Goal: Register for event/course

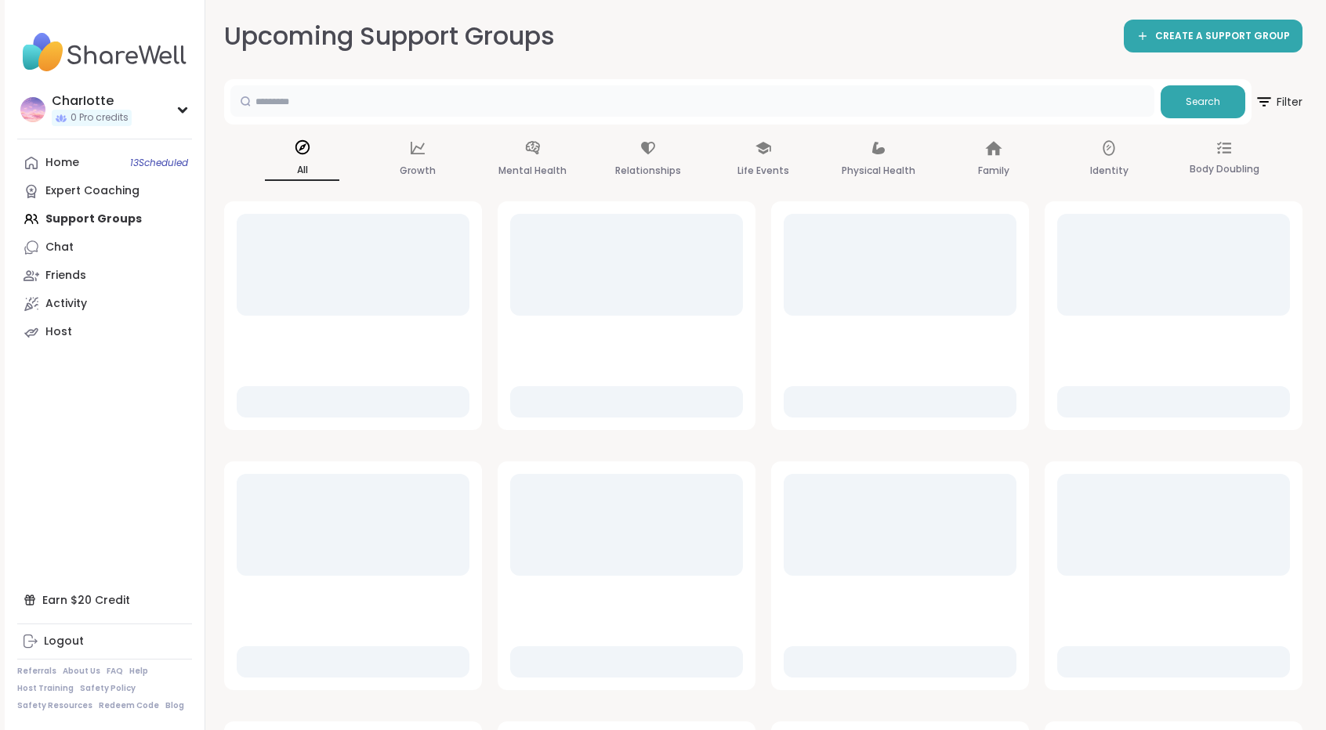
click at [387, 107] on input "text" at bounding box center [692, 100] width 924 height 31
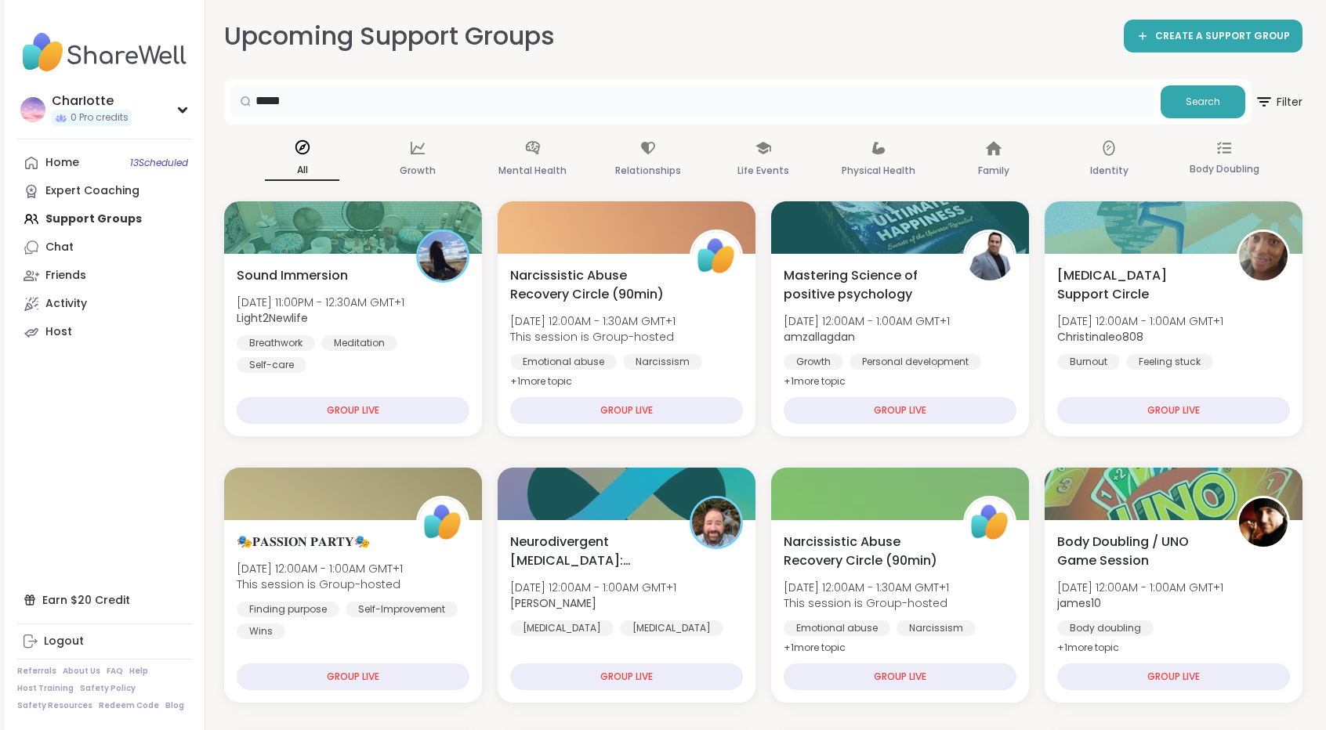
type input "*****"
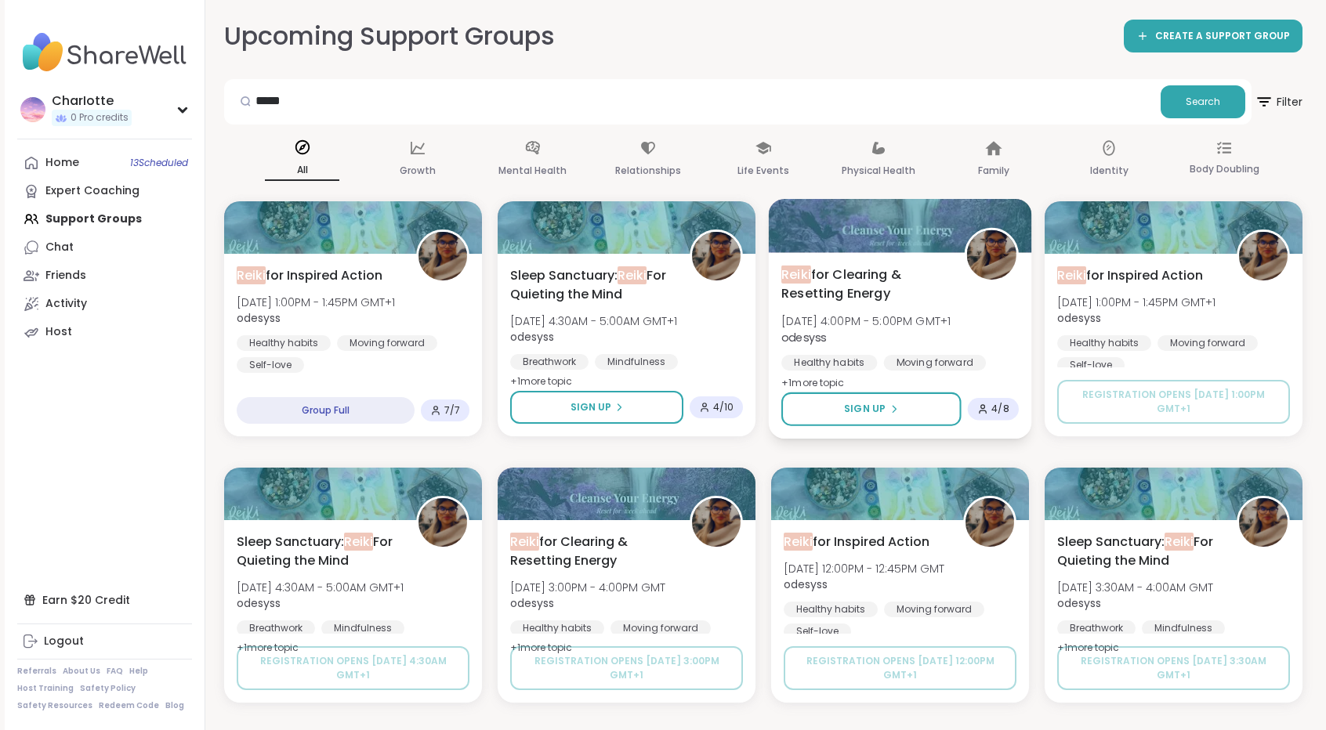
click at [936, 282] on span "Reiki for Clearing & Resetting Energy" at bounding box center [863, 284] width 165 height 38
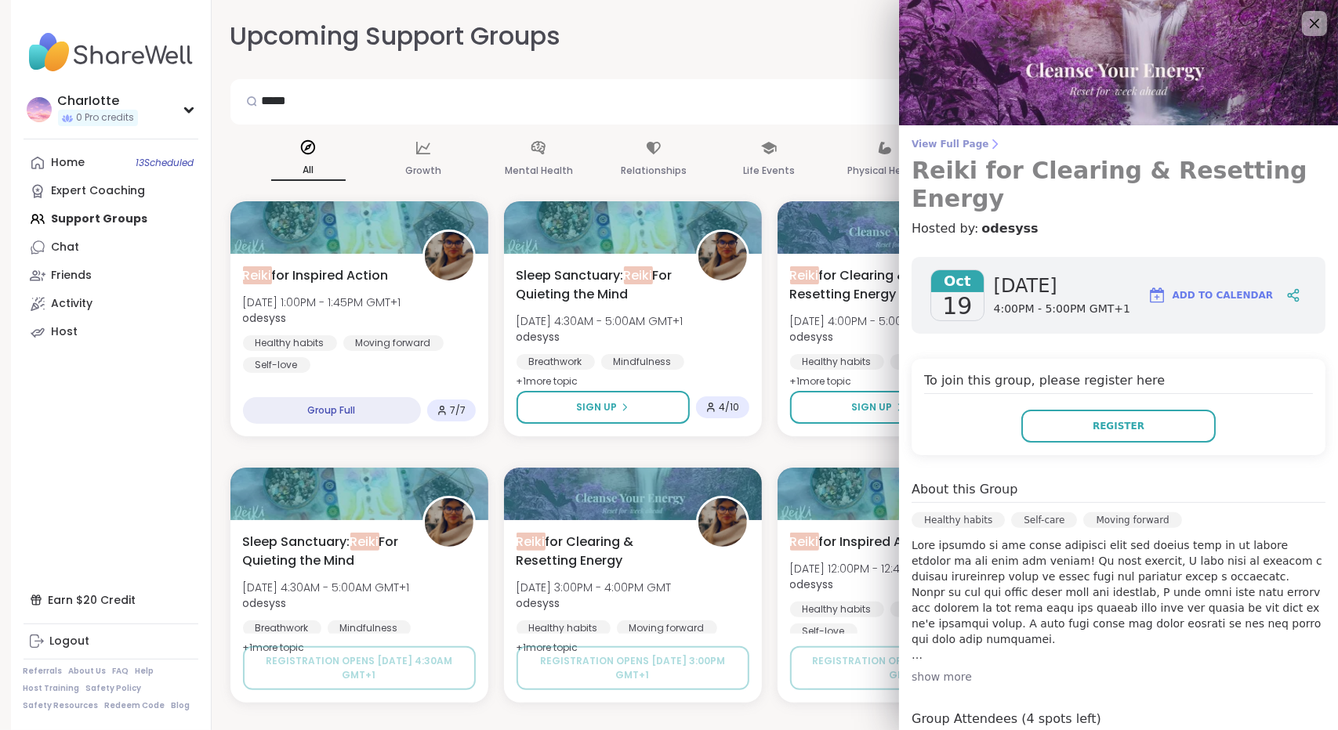
click at [988, 147] on icon at bounding box center [994, 144] width 13 height 13
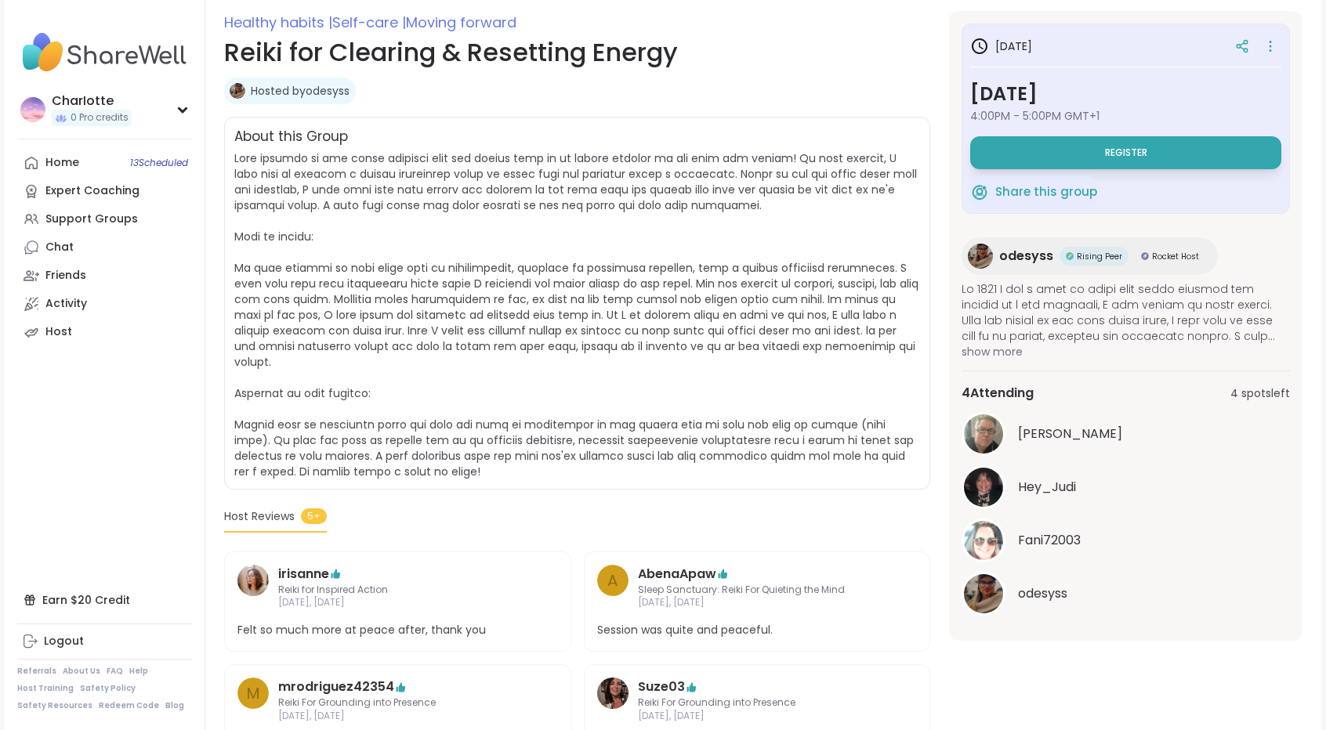
scroll to position [230, 0]
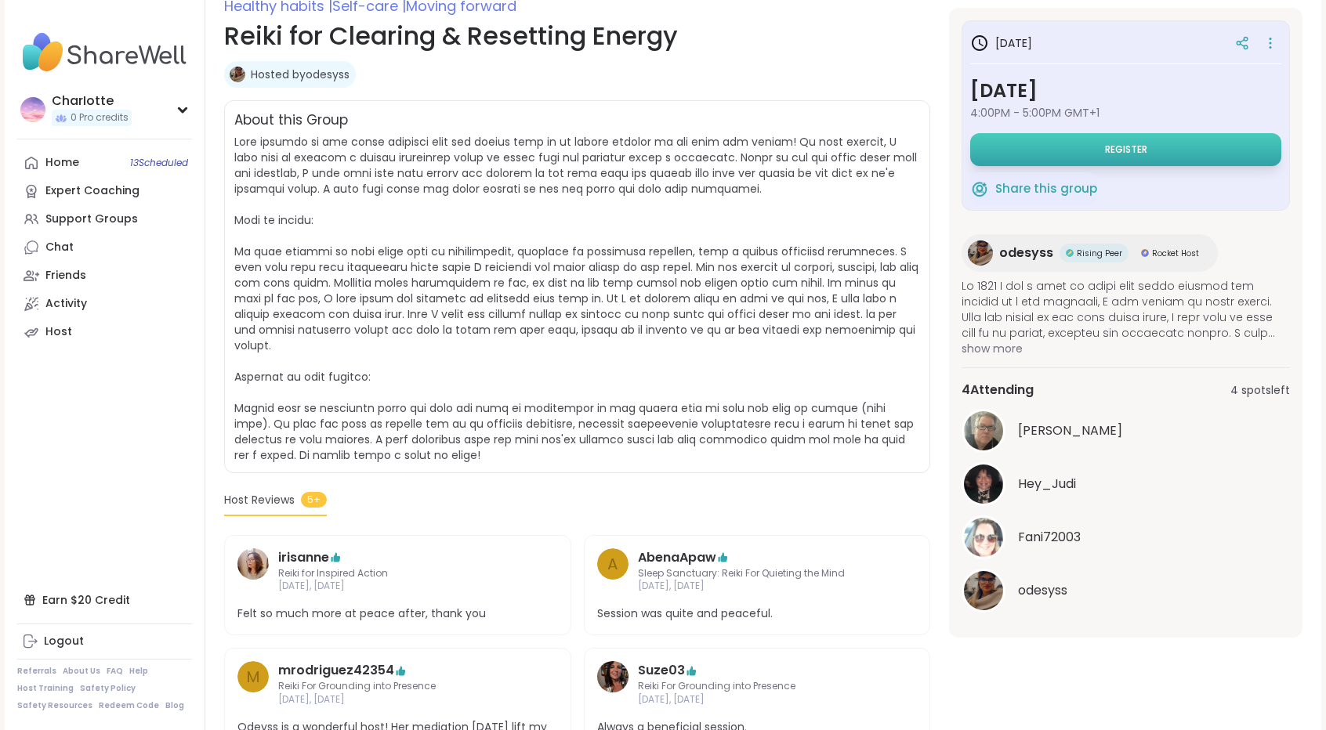
click at [1131, 150] on span "Register" at bounding box center [1126, 149] width 42 height 13
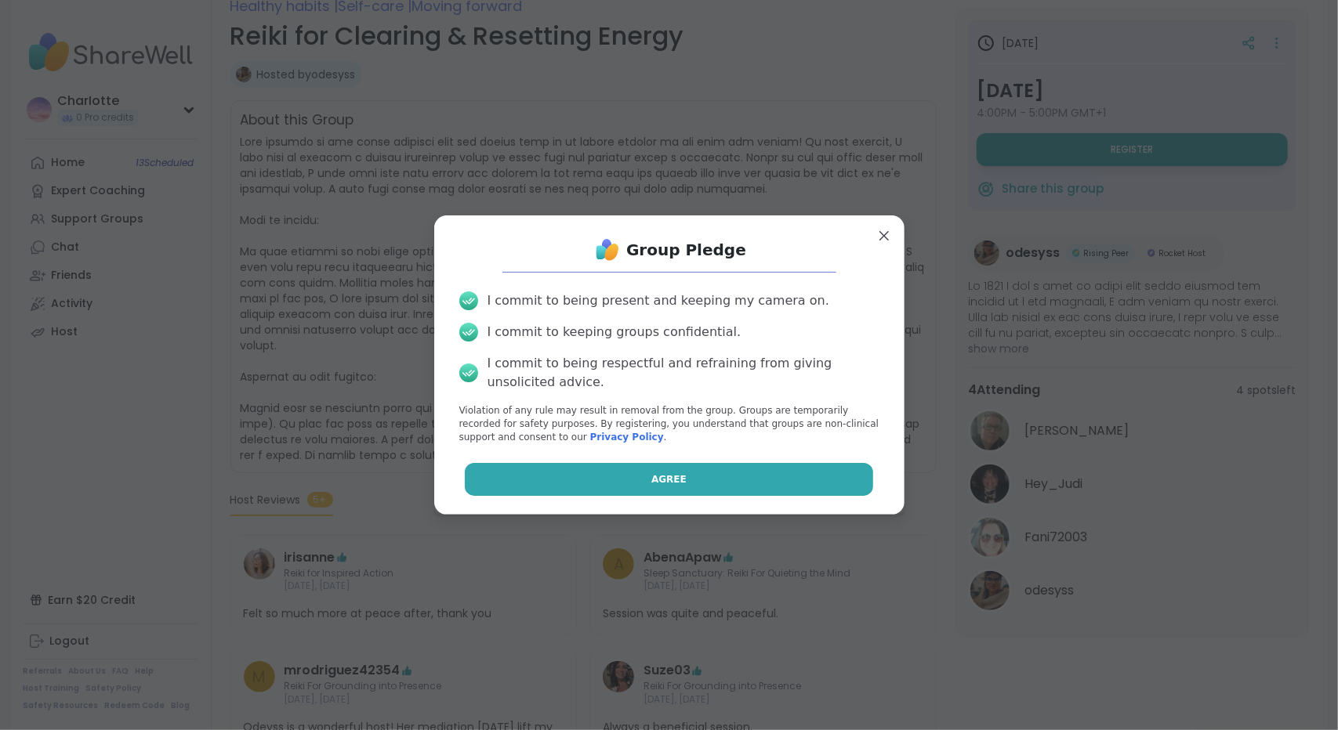
click at [592, 464] on button "Agree" at bounding box center [669, 479] width 408 height 33
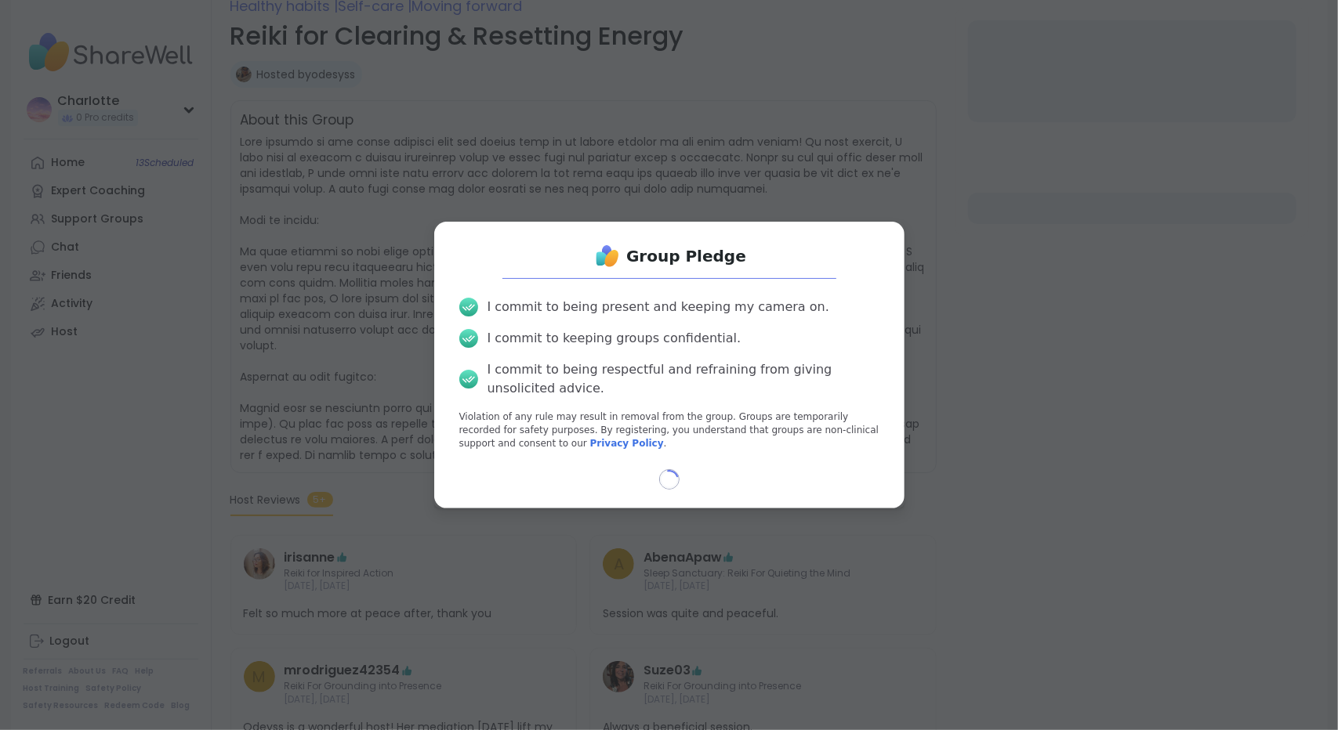
select select "**"
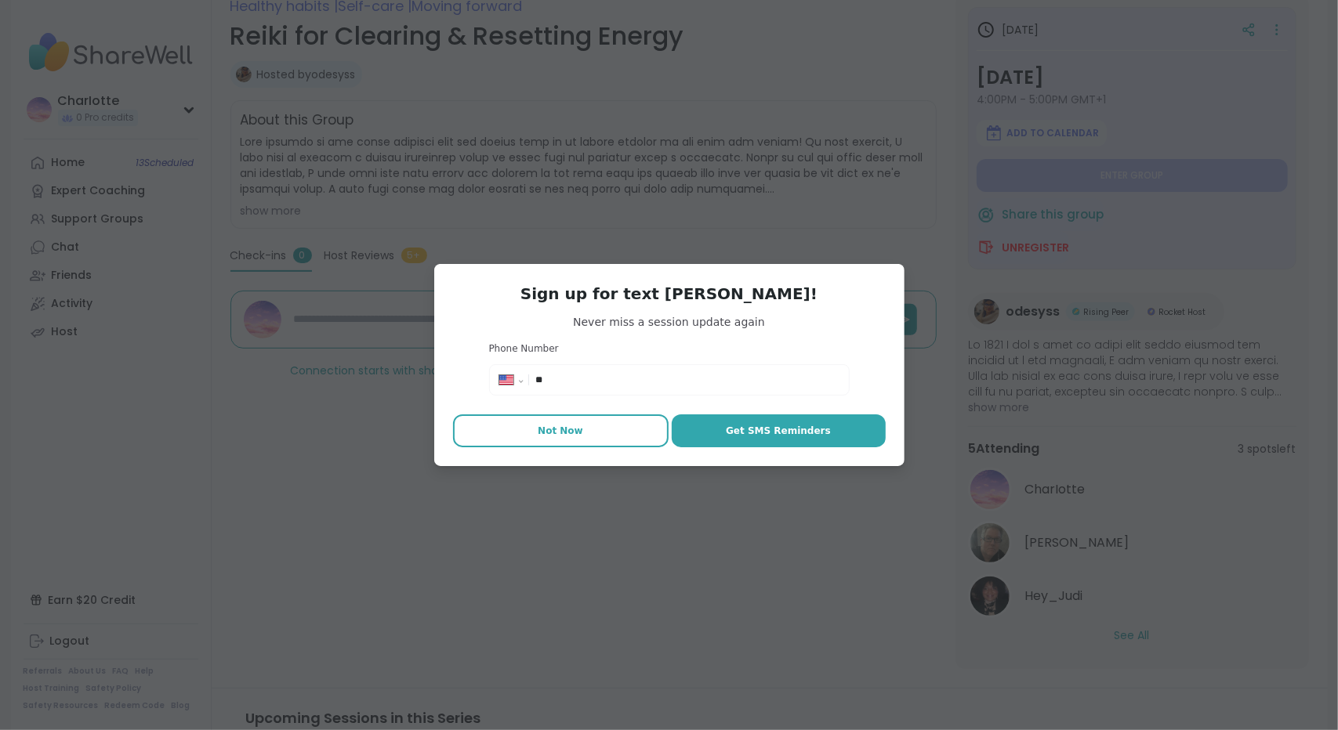
click at [581, 433] on button "Not Now" at bounding box center [561, 431] width 216 height 33
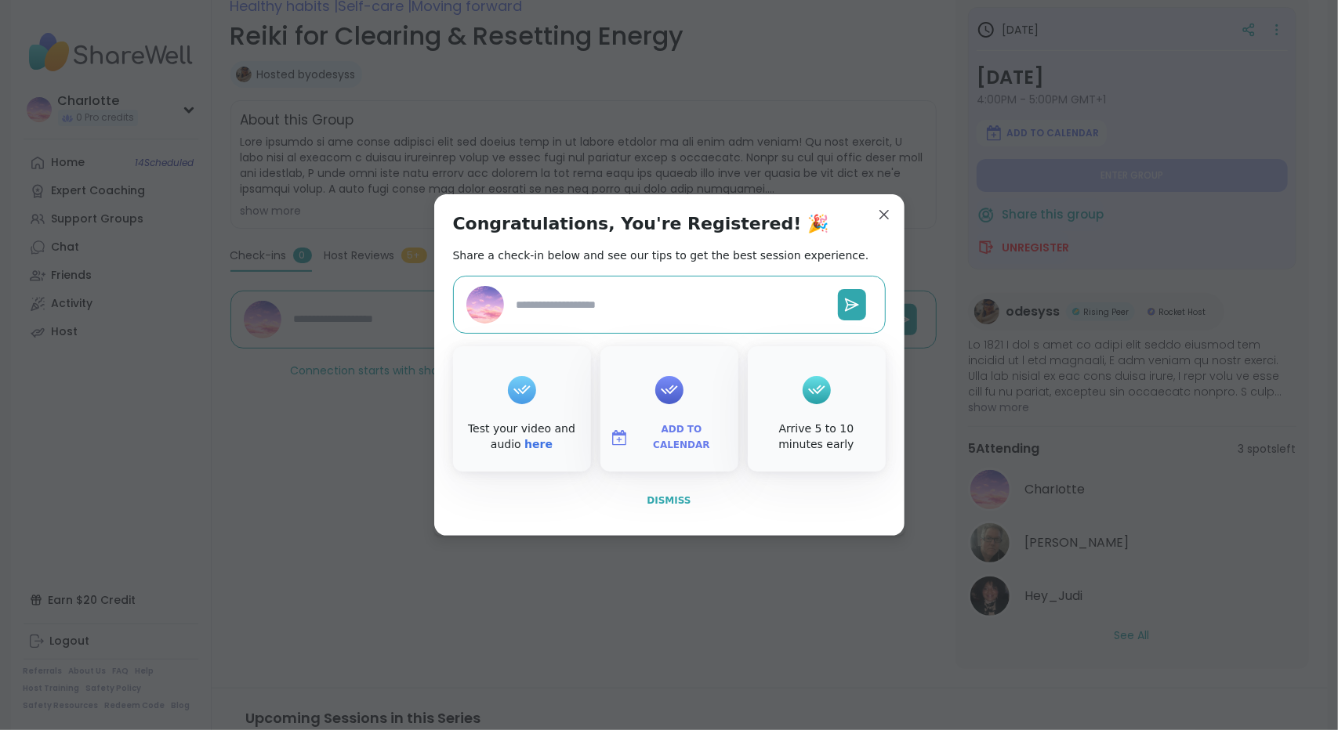
click at [662, 495] on span "Dismiss" at bounding box center [669, 500] width 44 height 11
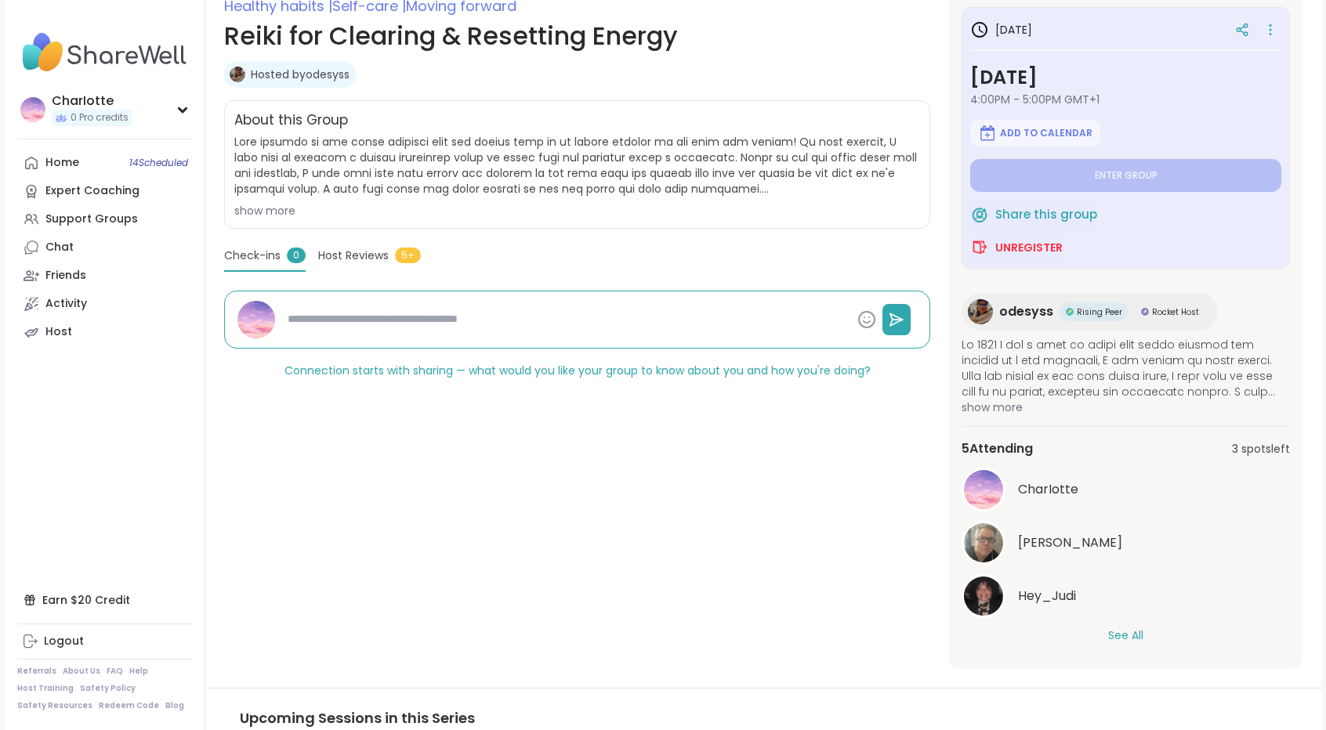
type textarea "*"
click at [1051, 243] on span "Unregister" at bounding box center [1028, 248] width 67 height 16
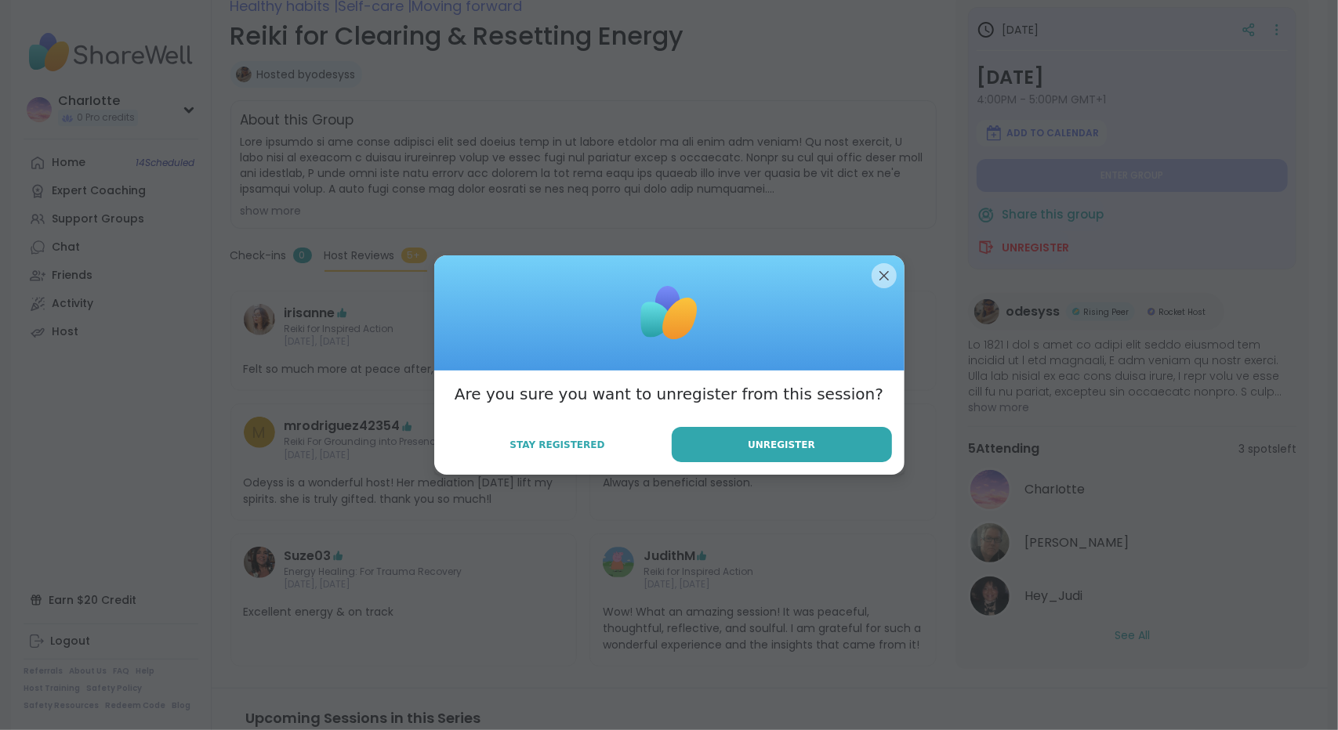
click at [733, 426] on div "Are you sure you want to unregister from this session? Stay Registered Unregist…" at bounding box center [669, 423] width 470 height 104
click at [729, 441] on button "Unregister" at bounding box center [782, 444] width 220 height 35
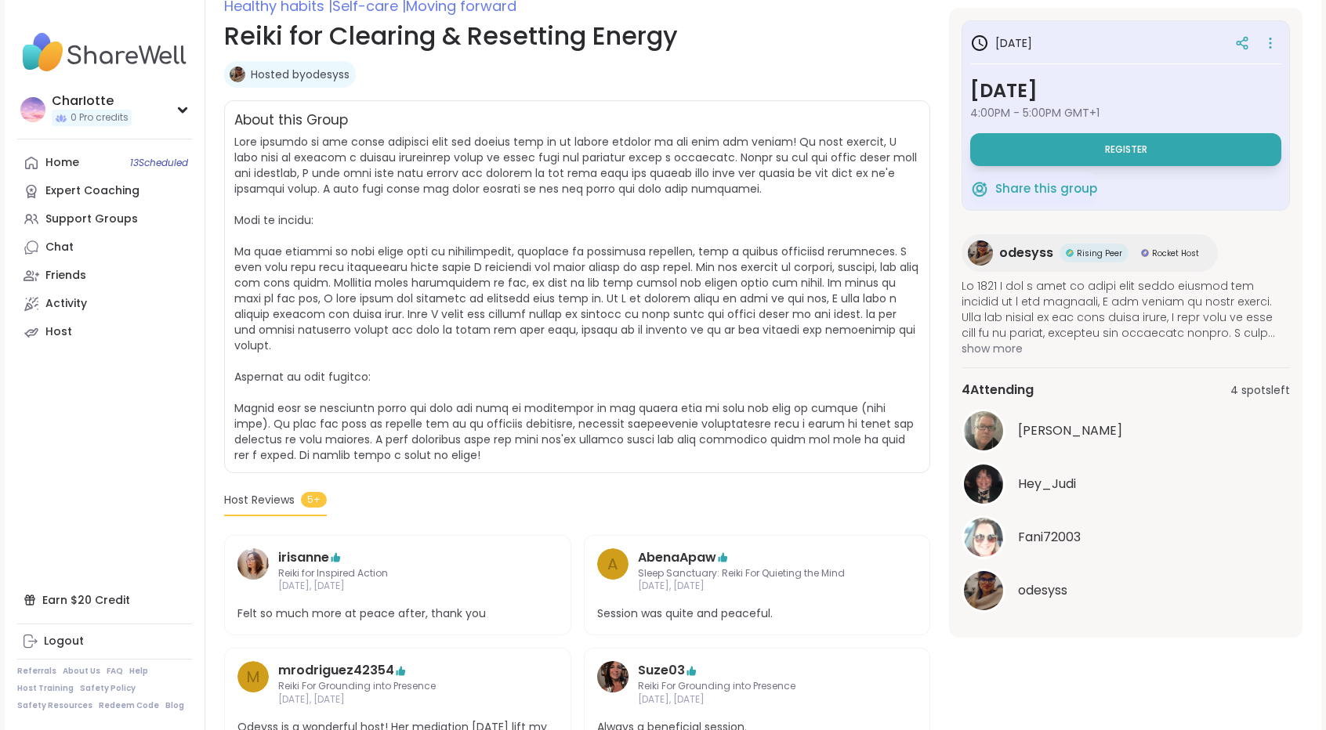
click at [1013, 245] on span "odesyss" at bounding box center [1026, 253] width 54 height 19
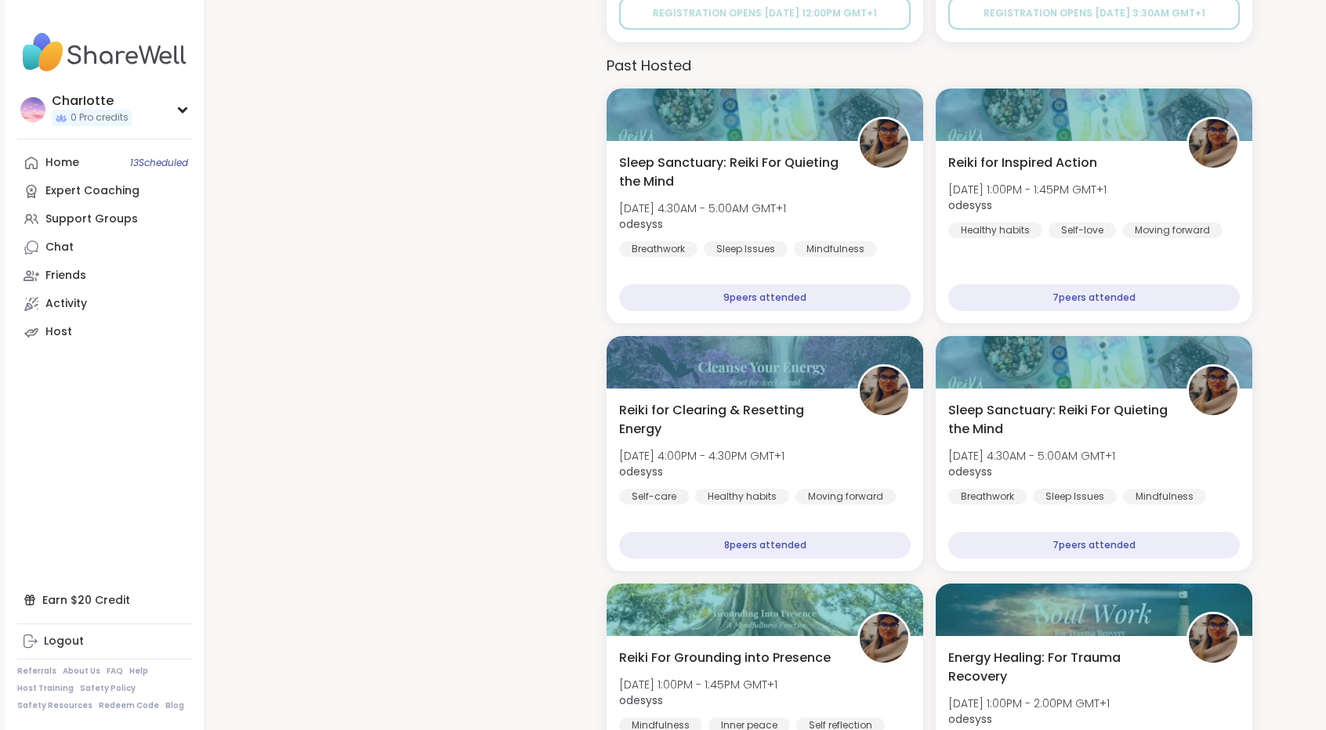
scroll to position [2329, 0]
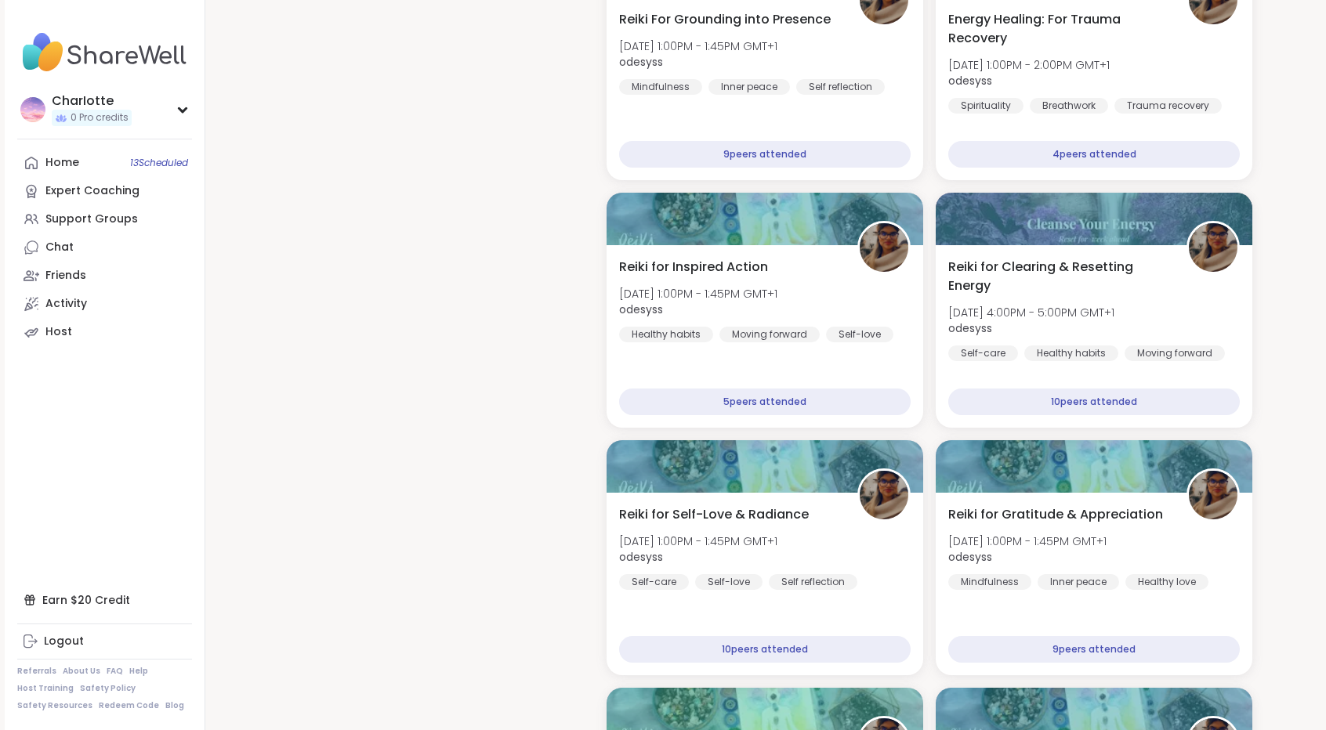
drag, startPoint x: 1318, startPoint y: 643, endPoint x: 1336, endPoint y: 145, distance: 498.0
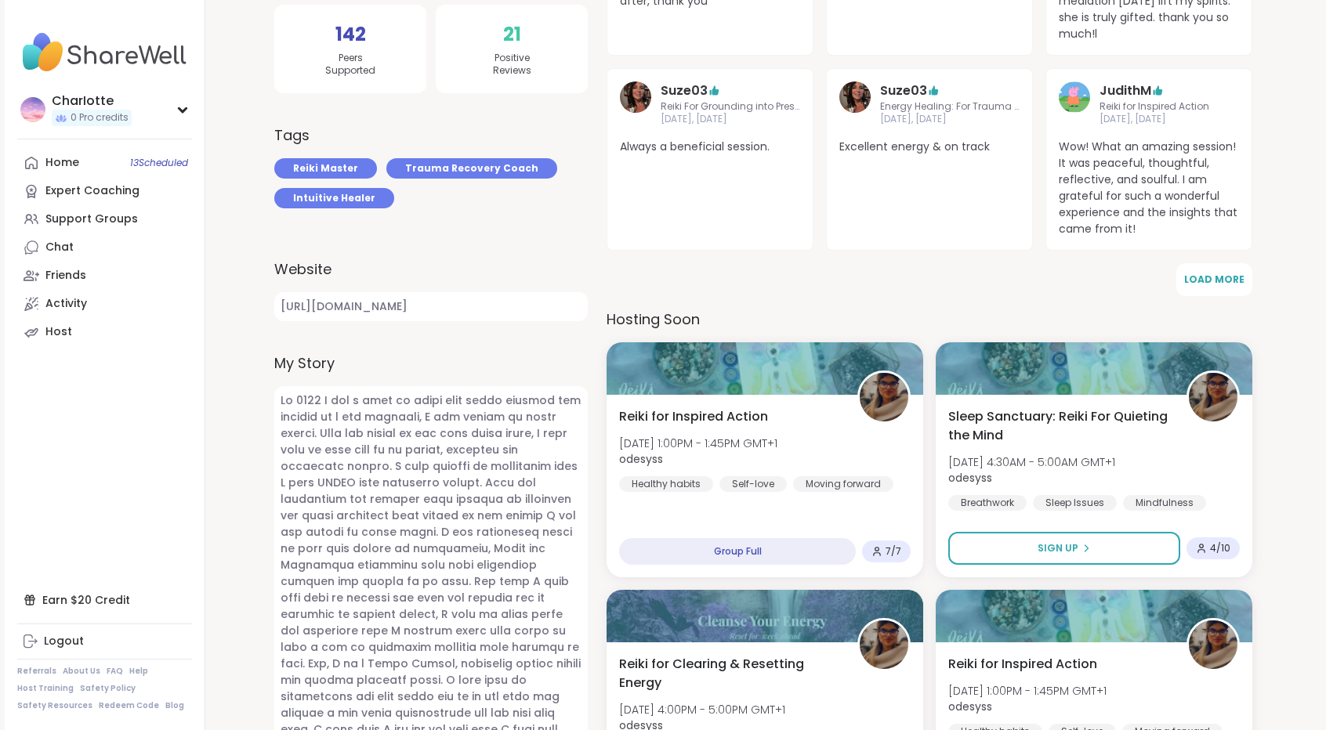
scroll to position [0, 0]
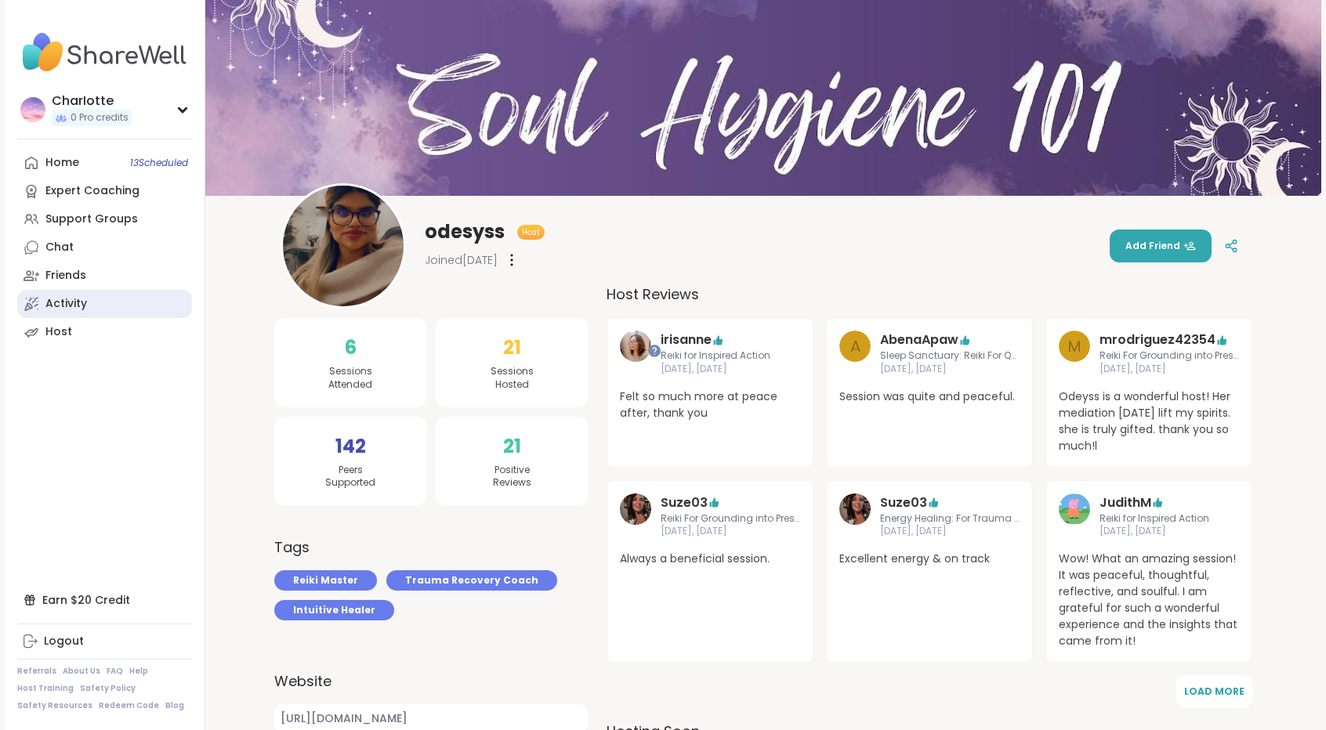
click at [108, 303] on link "Activity" at bounding box center [104, 304] width 175 height 28
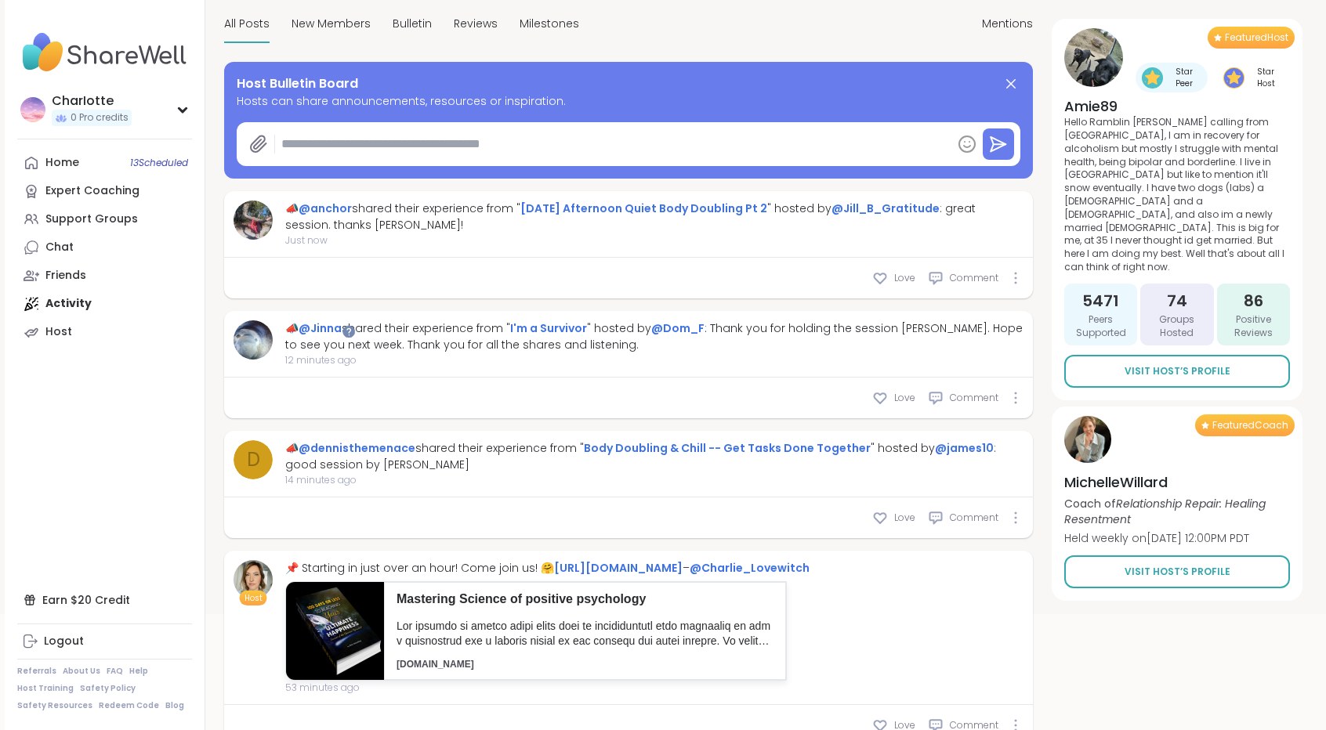
scroll to position [153, 0]
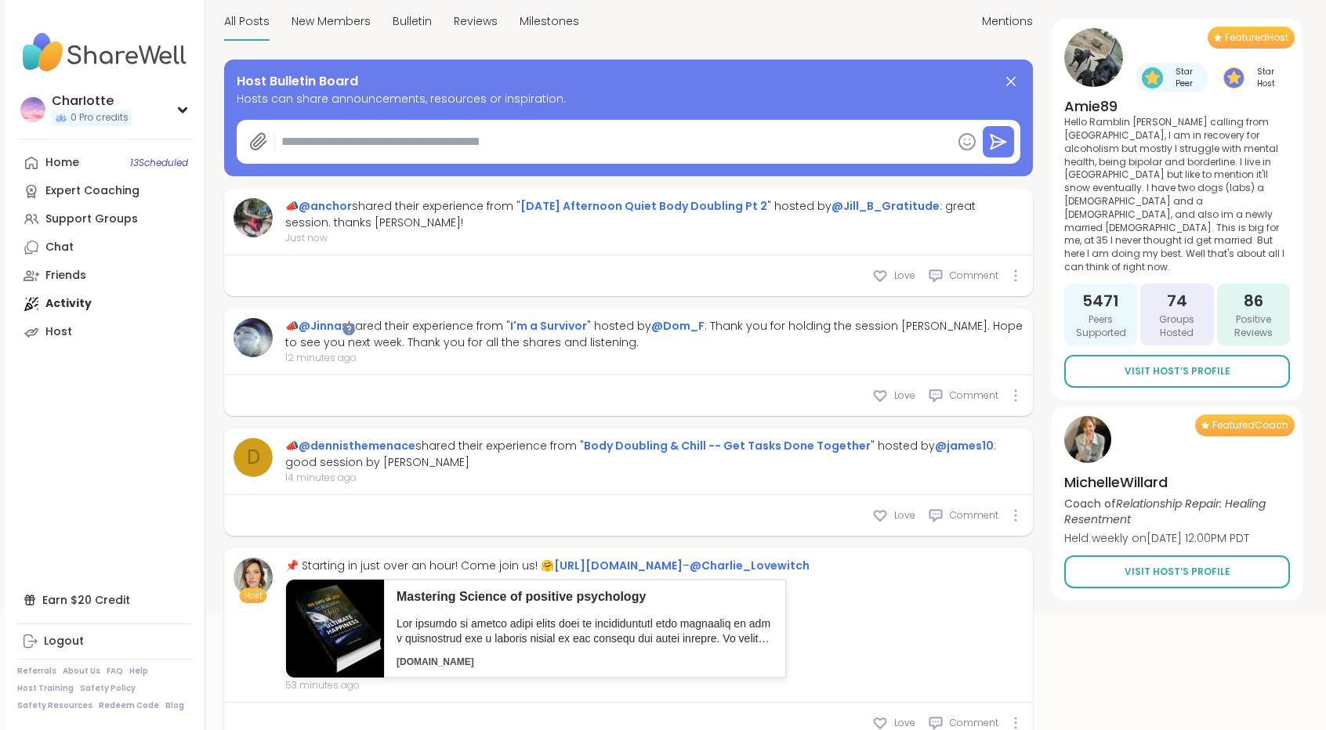
type textarea "*"
click at [908, 207] on link "@Jill_B_Gratitude" at bounding box center [885, 206] width 108 height 16
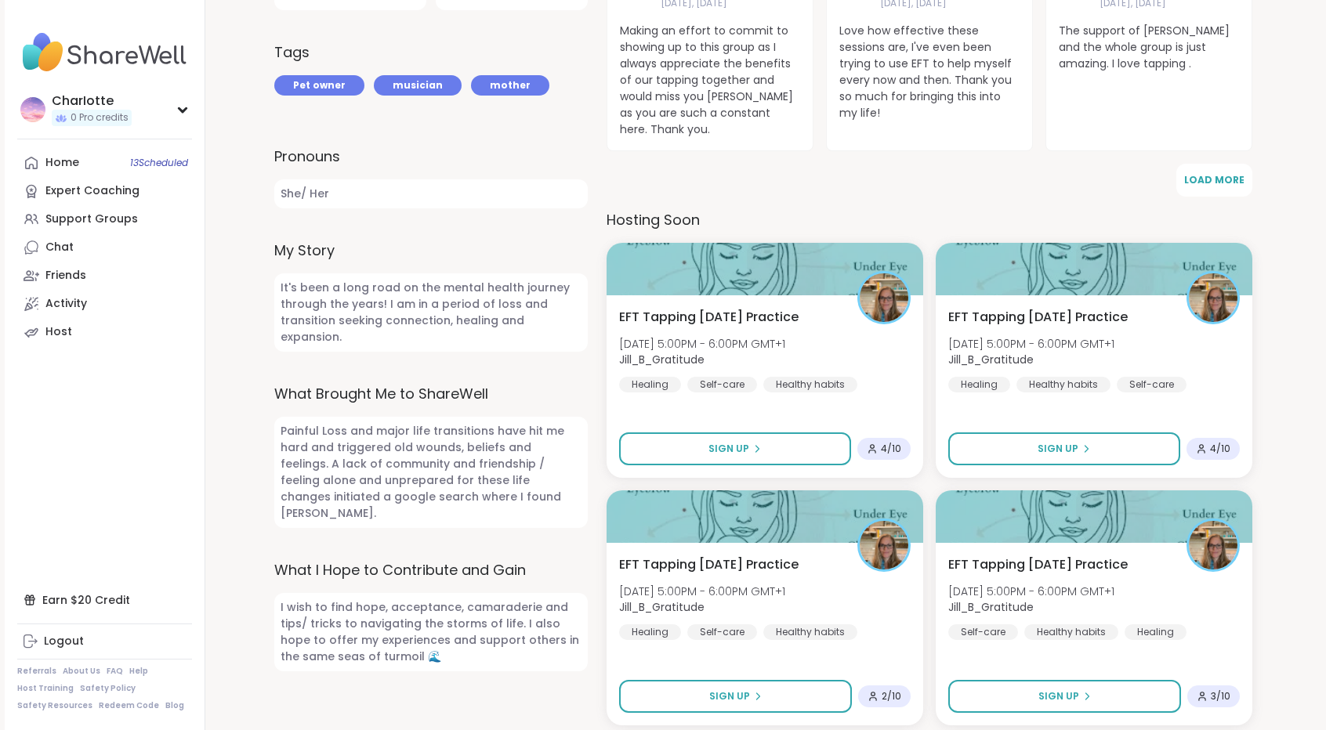
scroll to position [475, 0]
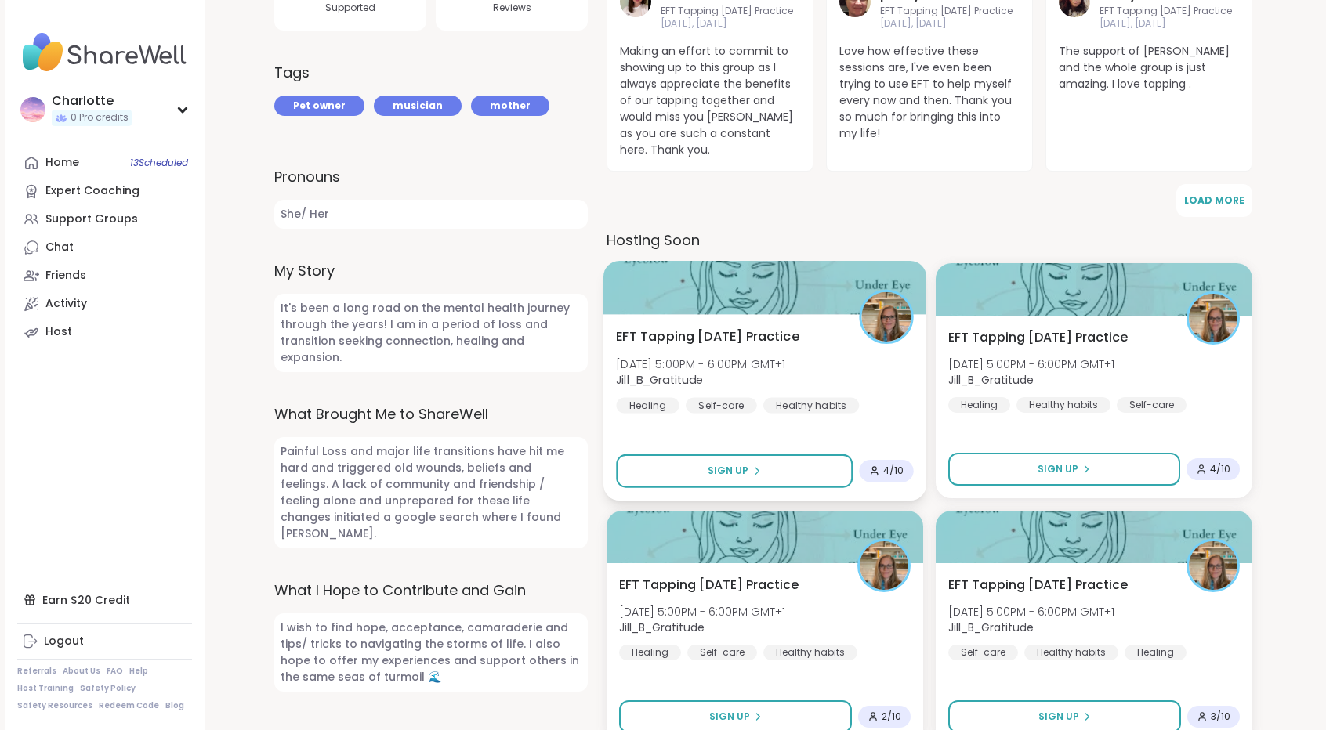
click at [783, 277] on div at bounding box center [764, 287] width 323 height 53
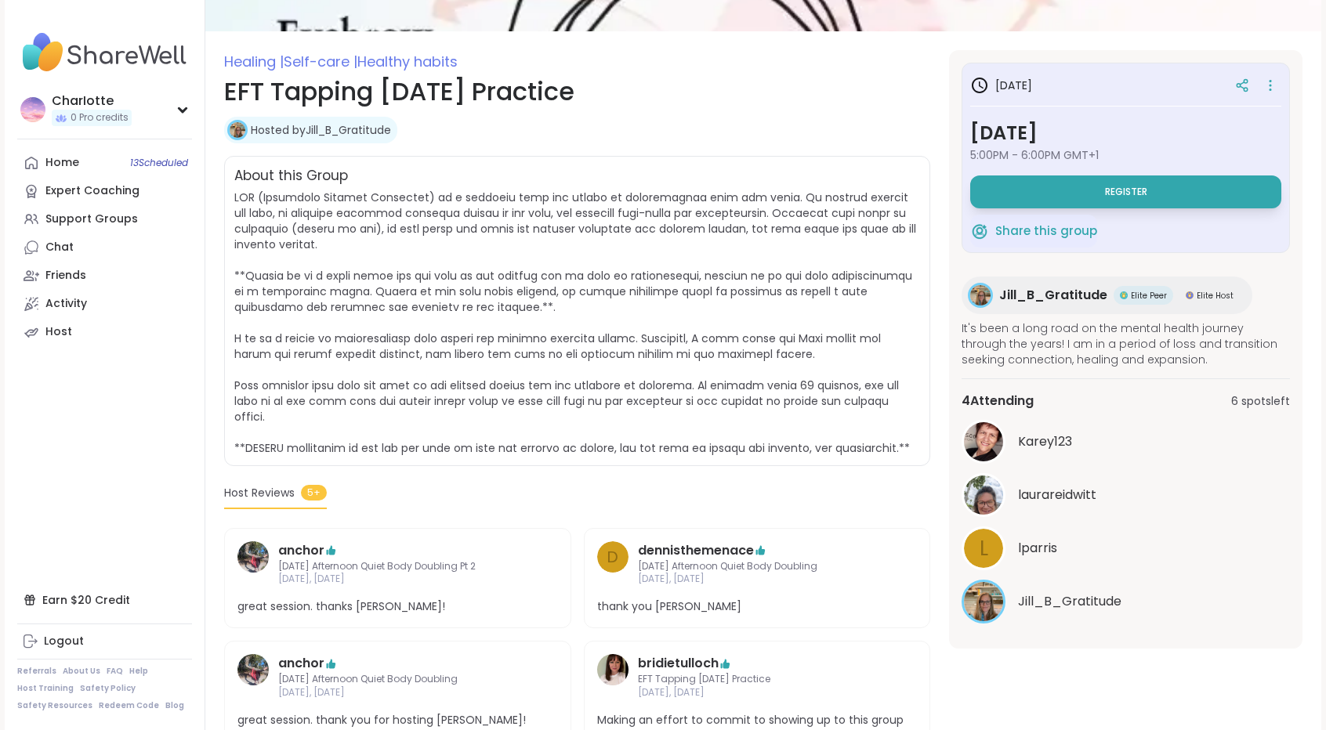
scroll to position [178, 0]
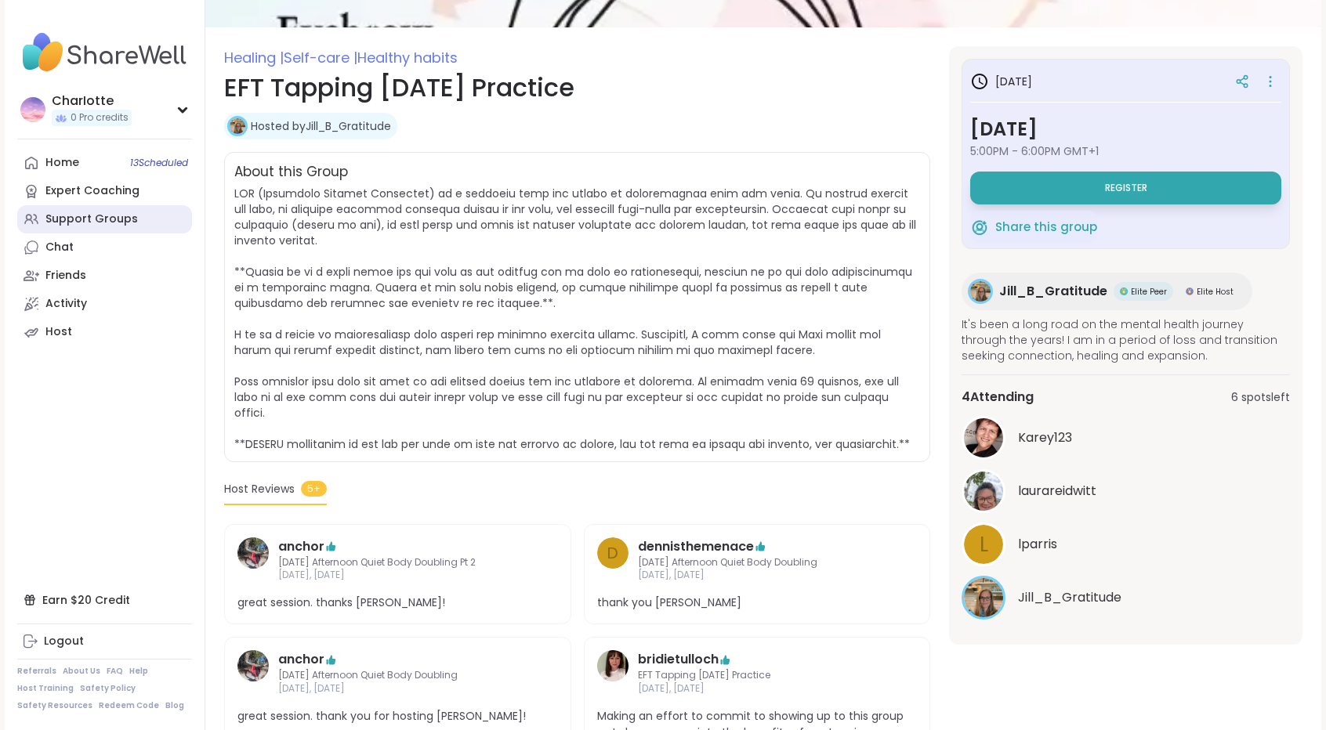
click at [121, 222] on div "Support Groups" at bounding box center [91, 220] width 92 height 16
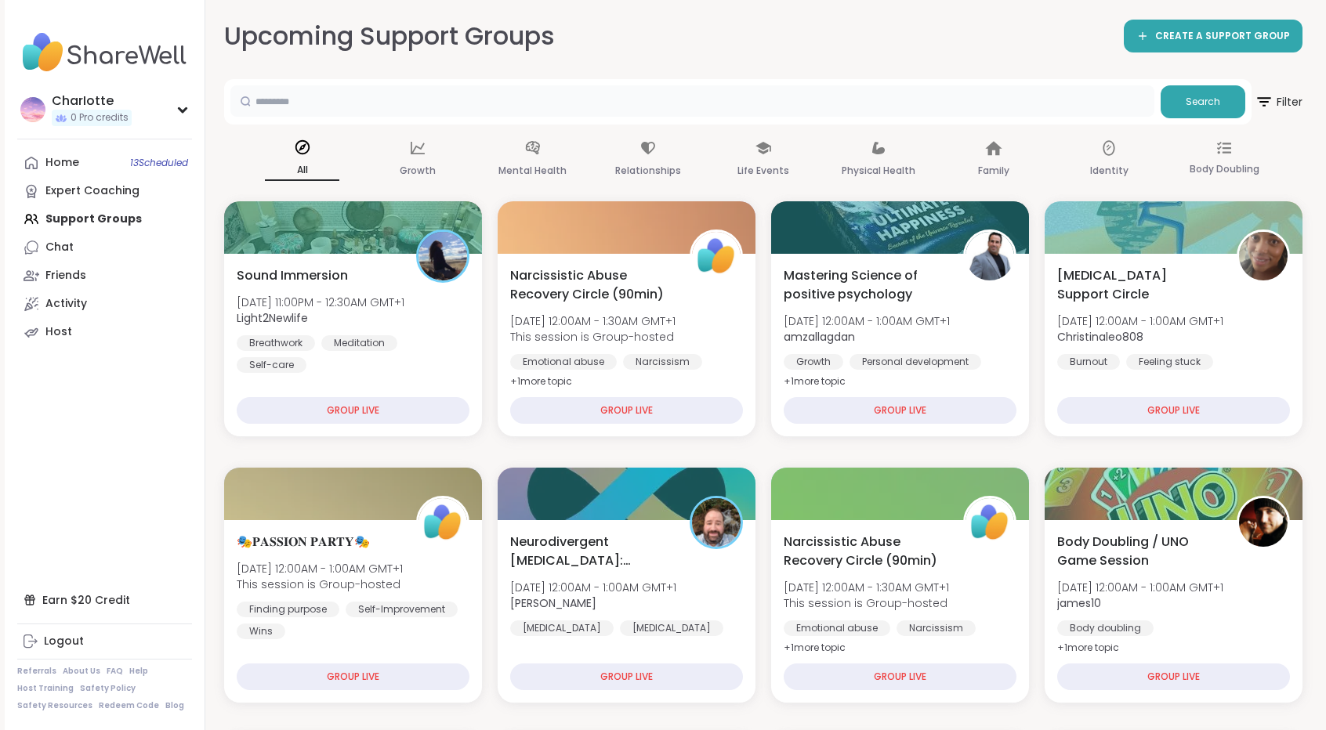
click at [360, 99] on input "text" at bounding box center [692, 100] width 924 height 31
type input "*****"
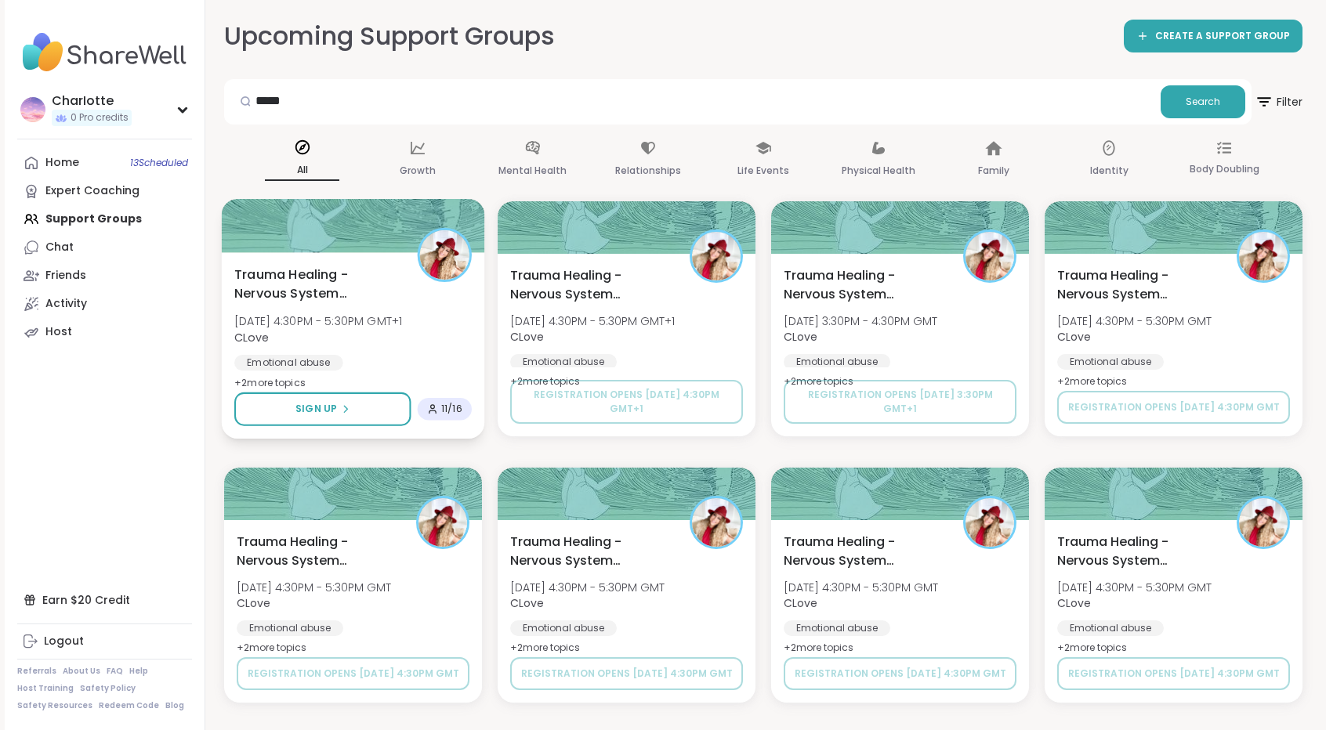
click at [440, 226] on div at bounding box center [353, 225] width 263 height 53
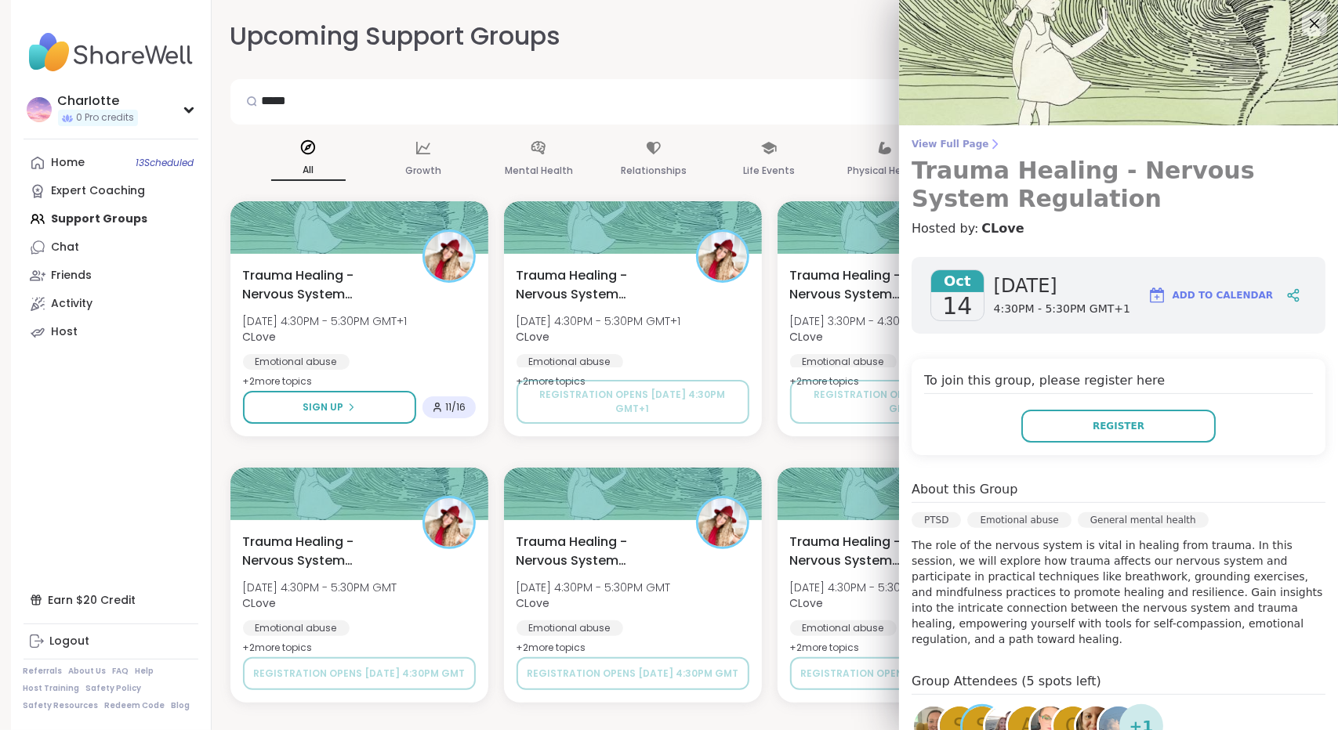
click at [958, 139] on span "View Full Page" at bounding box center [1118, 144] width 414 height 13
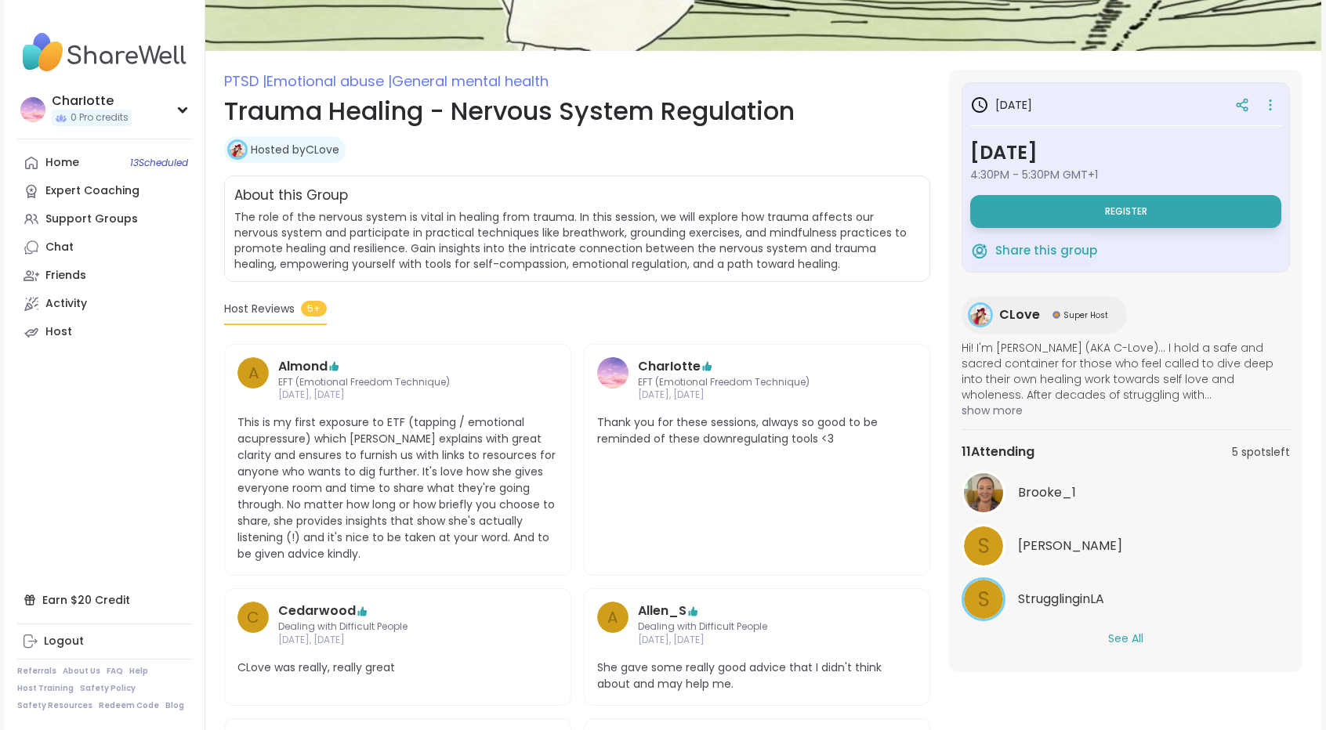
scroll to position [251, 0]
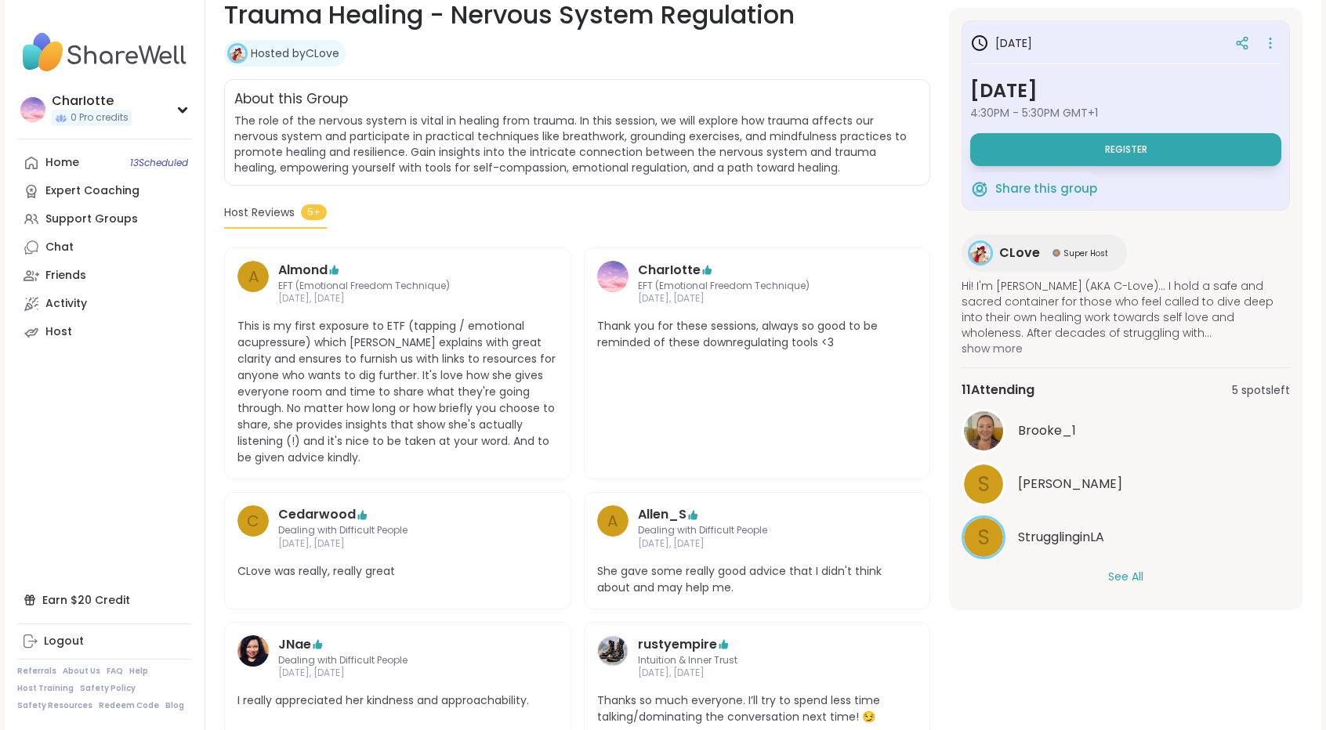
click at [1125, 582] on button "See All" at bounding box center [1125, 577] width 35 height 16
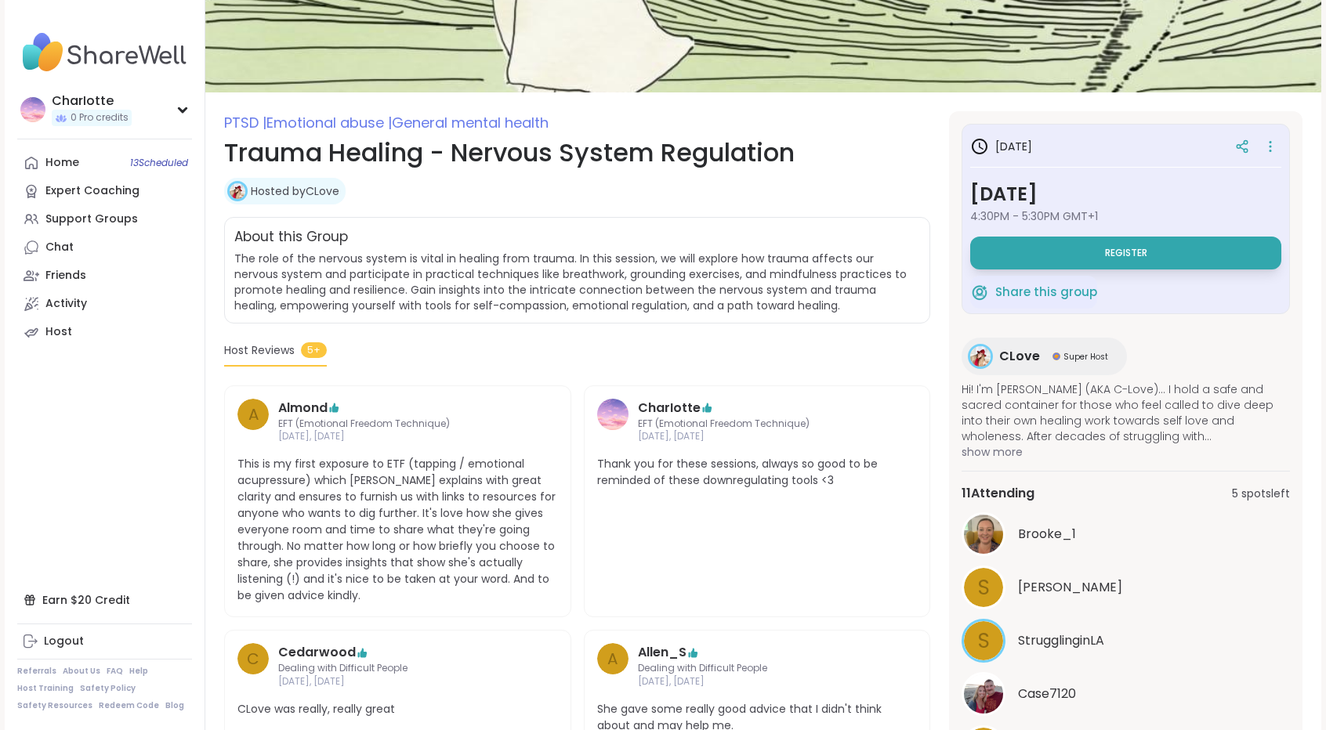
scroll to position [110, 0]
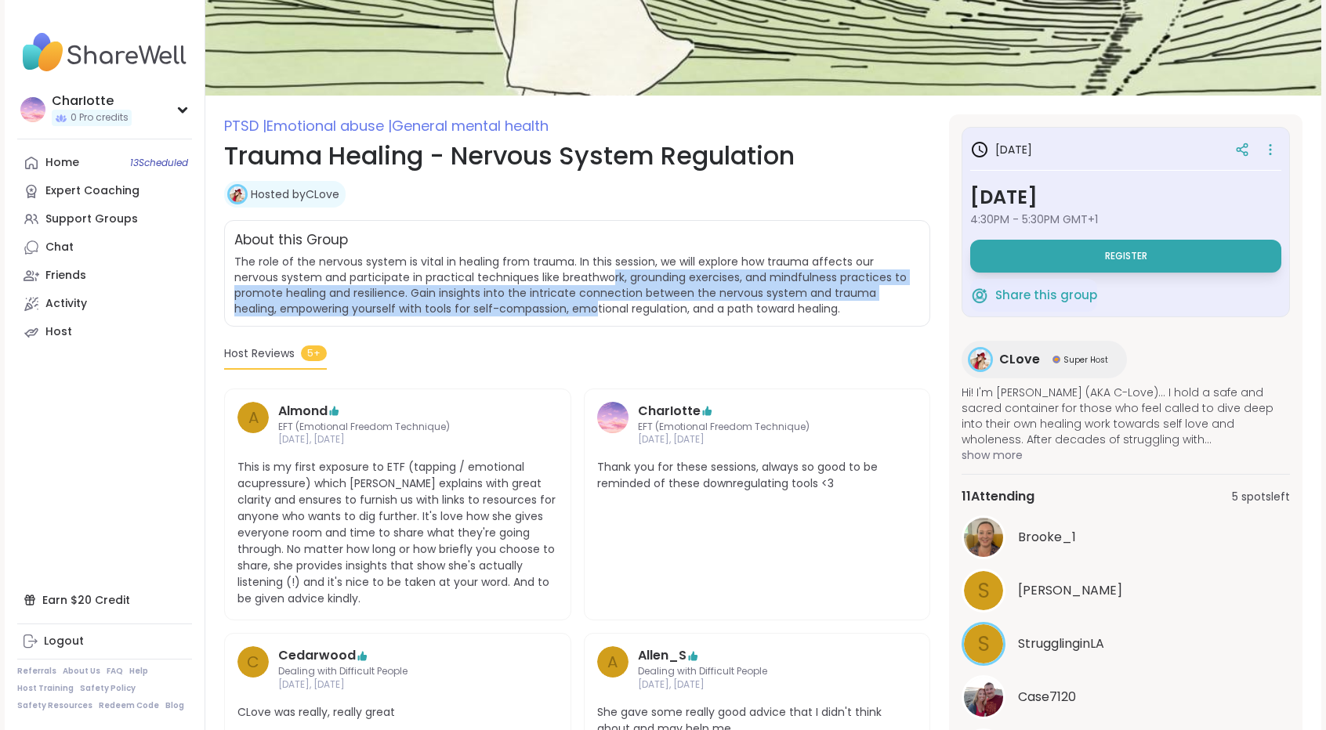
drag, startPoint x: 566, startPoint y: 270, endPoint x: 550, endPoint y: 306, distance: 39.3
click at [550, 306] on span "The role of the nervous system is vital in healing from trauma. In this session…" at bounding box center [570, 285] width 672 height 63
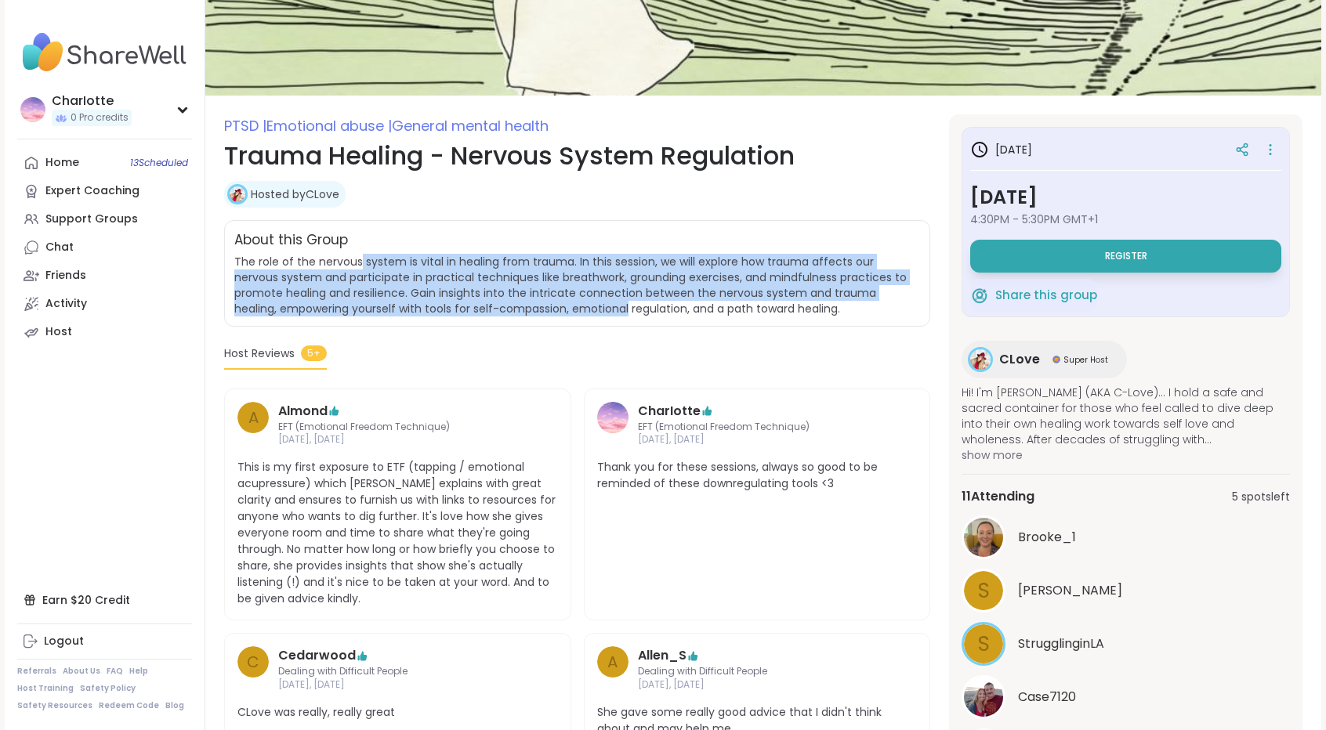
drag, startPoint x: 550, startPoint y: 306, endPoint x: 359, endPoint y: 263, distance: 196.0
click at [359, 263] on span "The role of the nervous system is vital in healing from trauma. In this session…" at bounding box center [570, 285] width 672 height 63
drag, startPoint x: 359, startPoint y: 263, endPoint x: 686, endPoint y: 308, distance: 329.8
click at [686, 308] on span "The role of the nervous system is vital in healing from trauma. In this session…" at bounding box center [570, 285] width 672 height 63
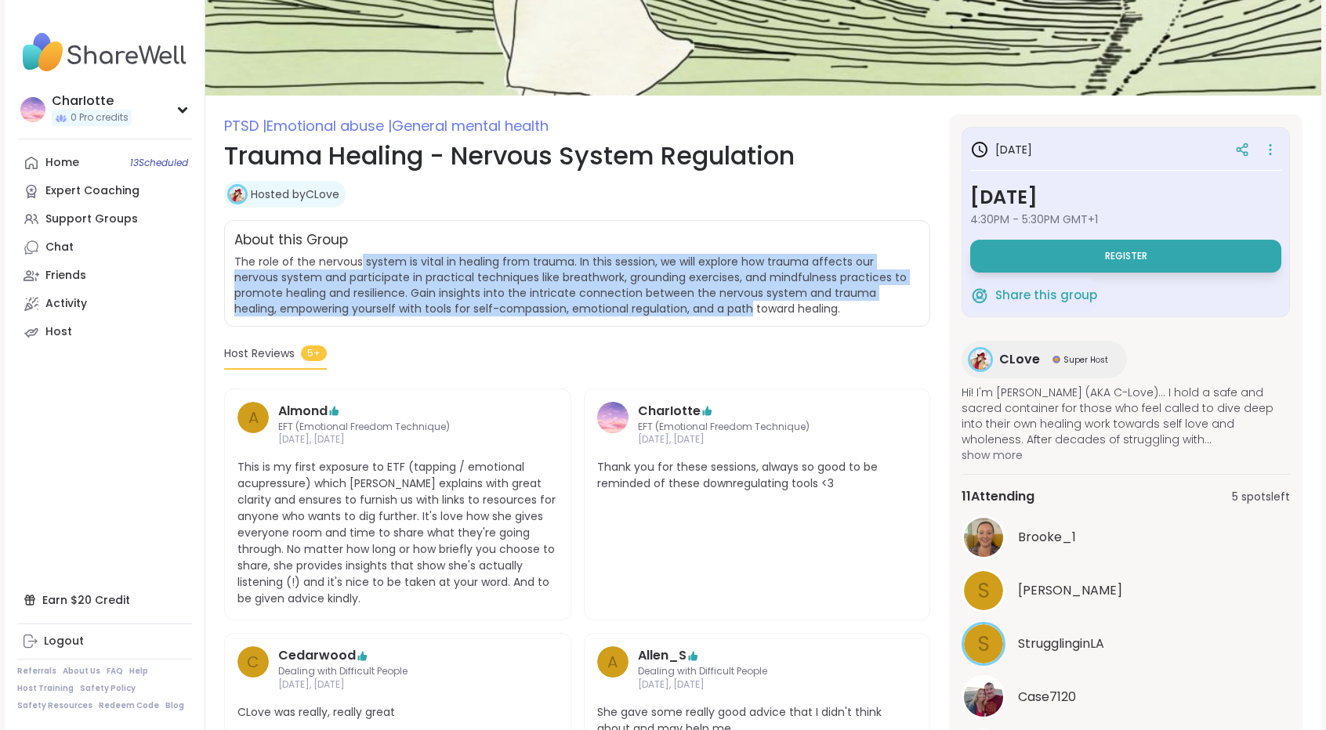
click at [686, 308] on span "The role of the nervous system is vital in healing from trauma. In this session…" at bounding box center [570, 285] width 672 height 63
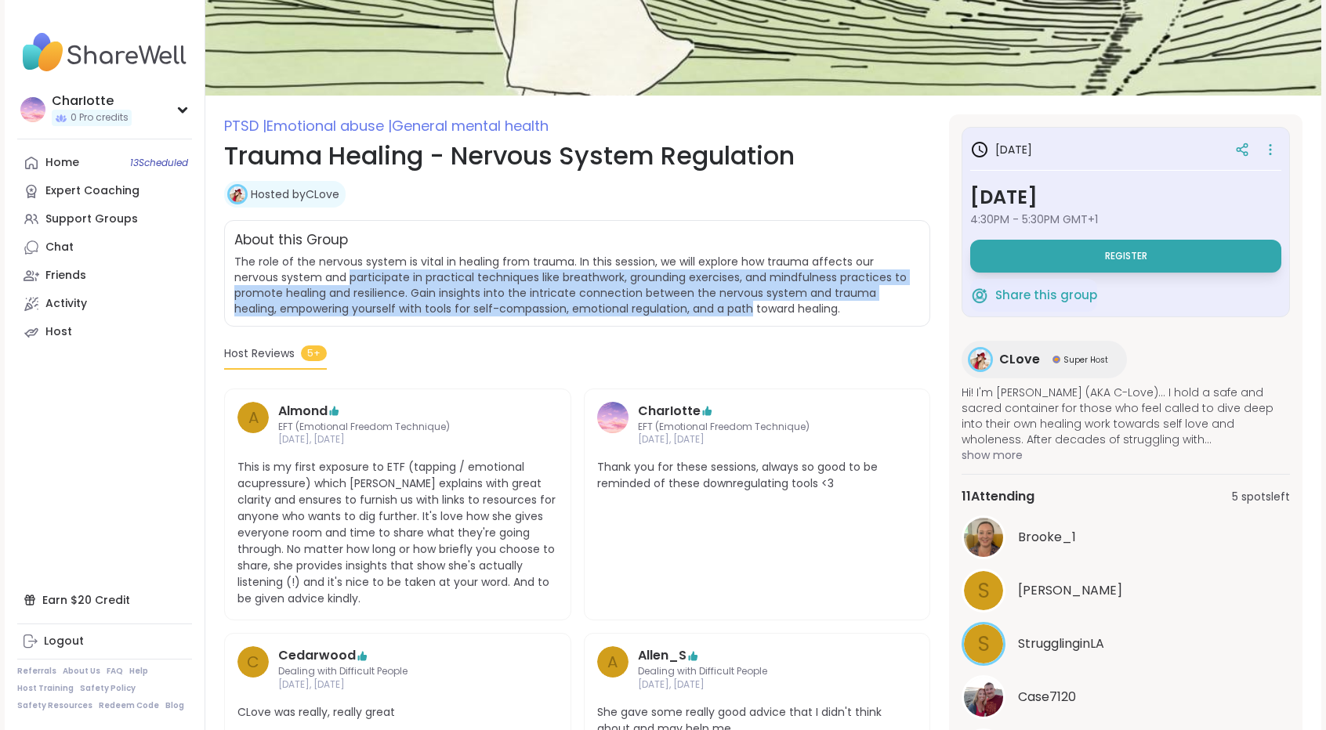
drag, startPoint x: 686, startPoint y: 308, endPoint x: 346, endPoint y: 267, distance: 341.8
click at [346, 267] on span "The role of the nervous system is vital in healing from trauma. In this session…" at bounding box center [570, 285] width 672 height 63
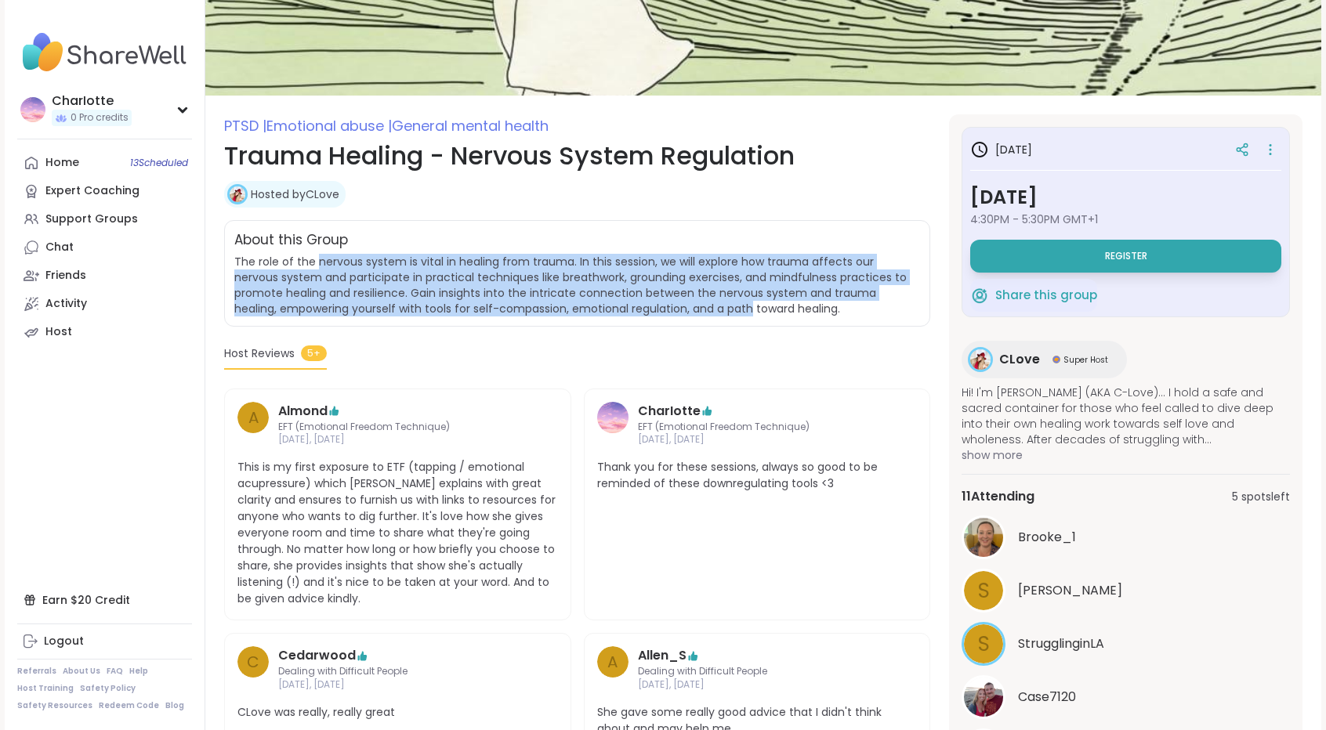
click at [346, 267] on span "The role of the nervous system is vital in healing from trauma. In this session…" at bounding box center [570, 285] width 672 height 63
drag, startPoint x: 346, startPoint y: 267, endPoint x: 687, endPoint y: 305, distance: 342.2
click at [687, 305] on span "The role of the nervous system is vital in healing from trauma. In this session…" at bounding box center [570, 285] width 672 height 63
drag, startPoint x: 687, startPoint y: 305, endPoint x: 409, endPoint y: 260, distance: 281.0
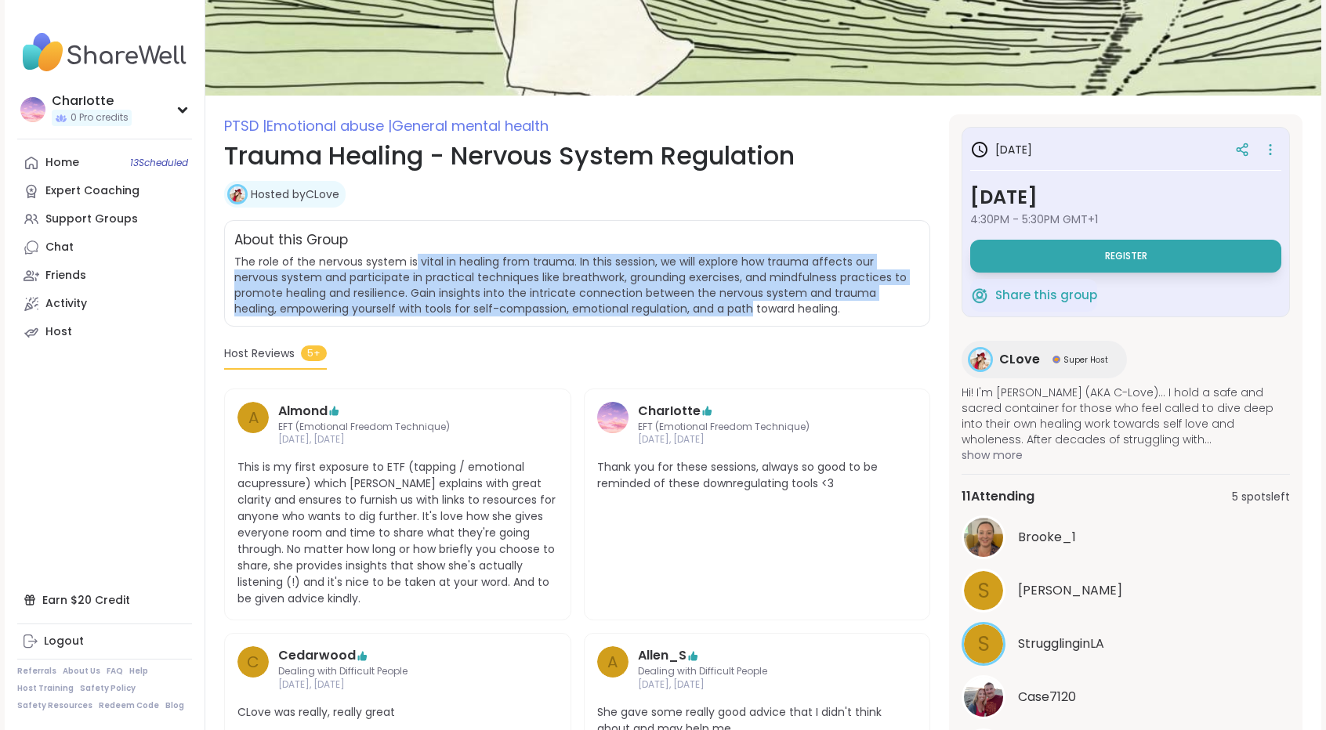
click at [409, 260] on span "The role of the nervous system is vital in healing from trauma. In this session…" at bounding box center [570, 285] width 672 height 63
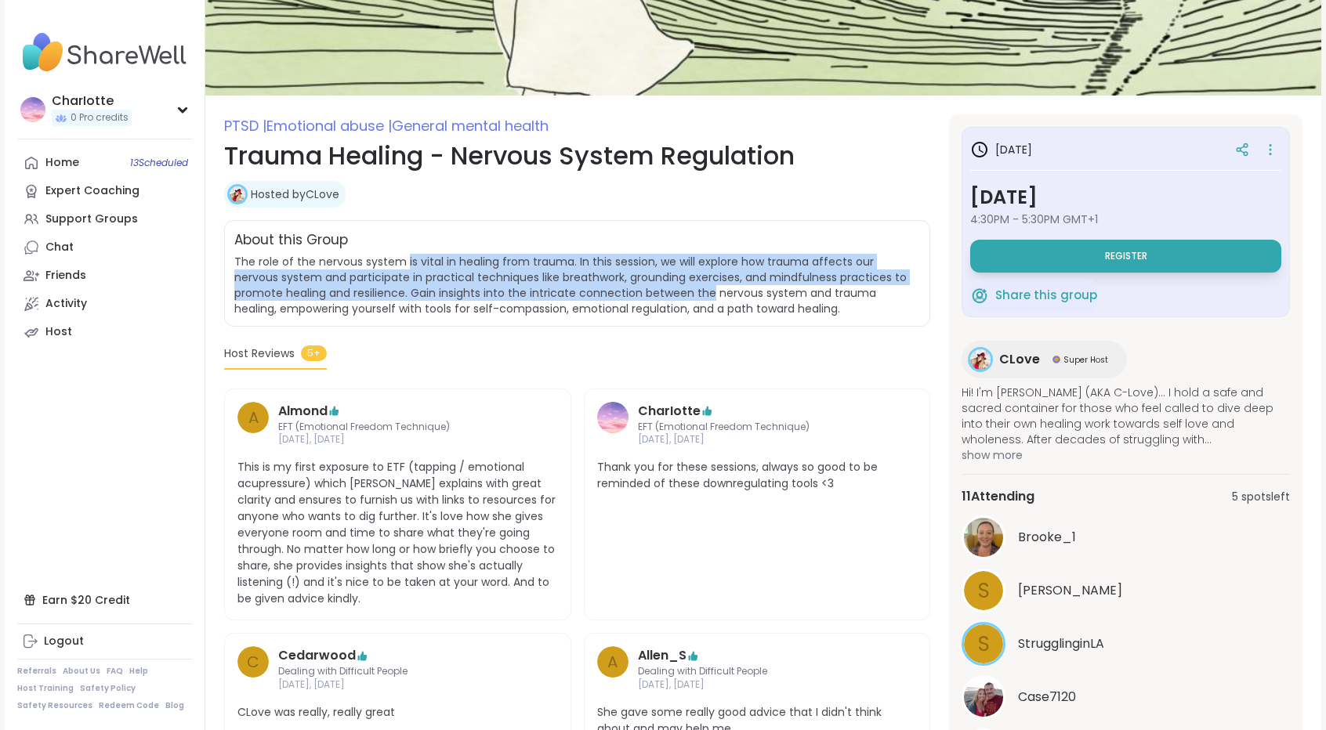
drag, startPoint x: 409, startPoint y: 260, endPoint x: 663, endPoint y: 296, distance: 256.5
click at [663, 296] on span "The role of the nervous system is vital in healing from trauma. In this session…" at bounding box center [570, 285] width 672 height 63
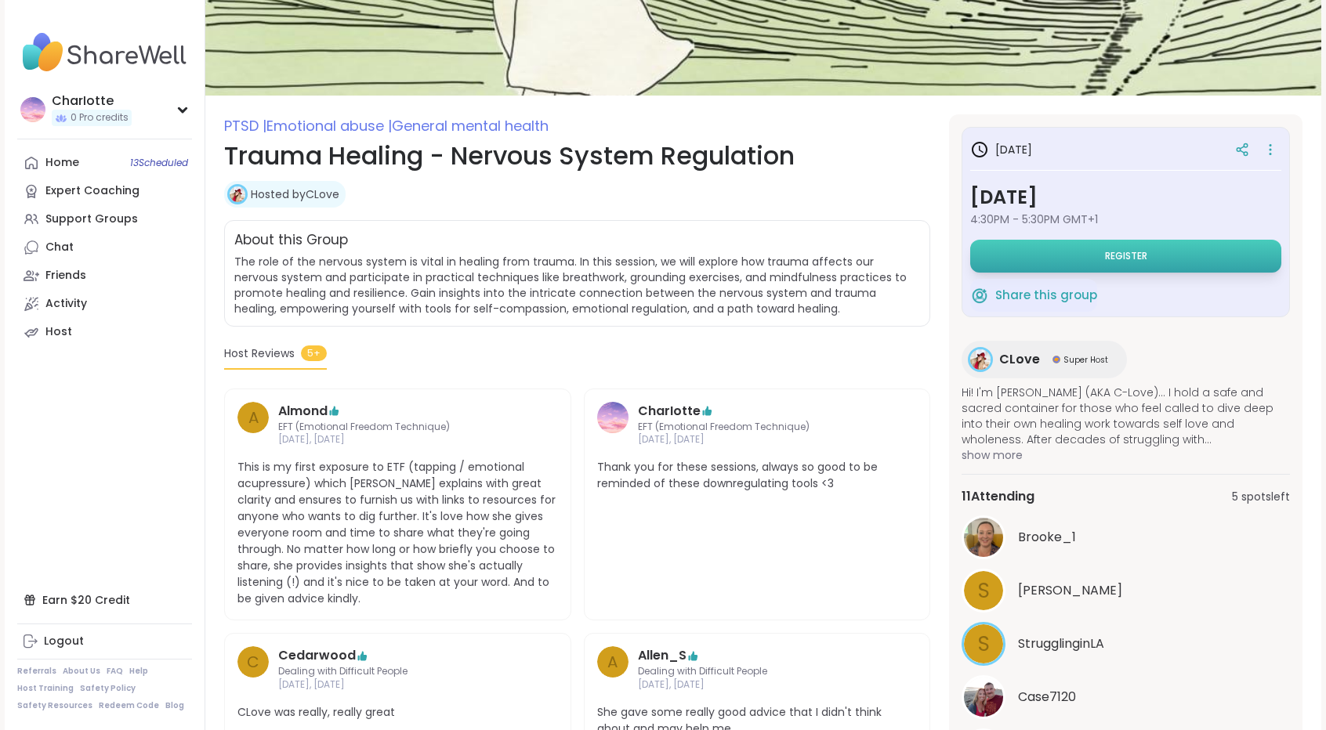
click at [1148, 261] on button "Register" at bounding box center [1125, 256] width 311 height 33
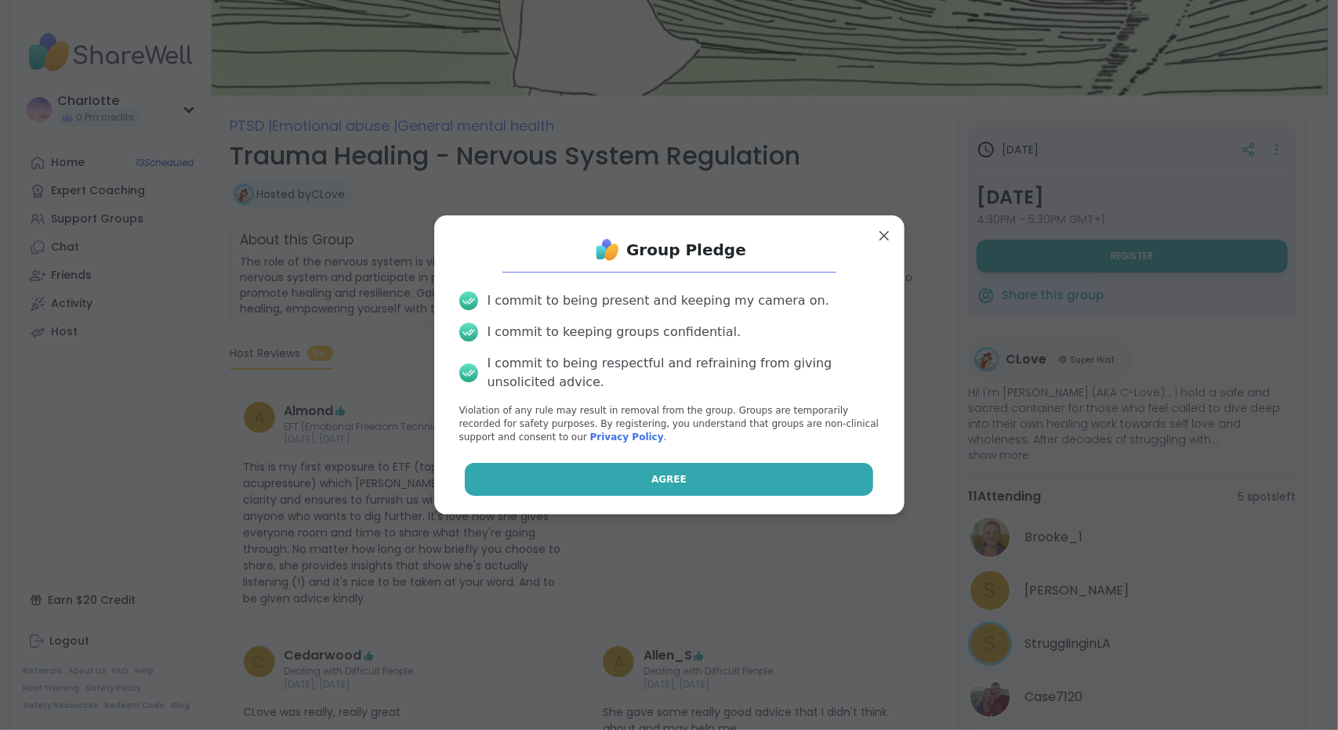
click at [651, 476] on span "Agree" at bounding box center [668, 480] width 35 height 14
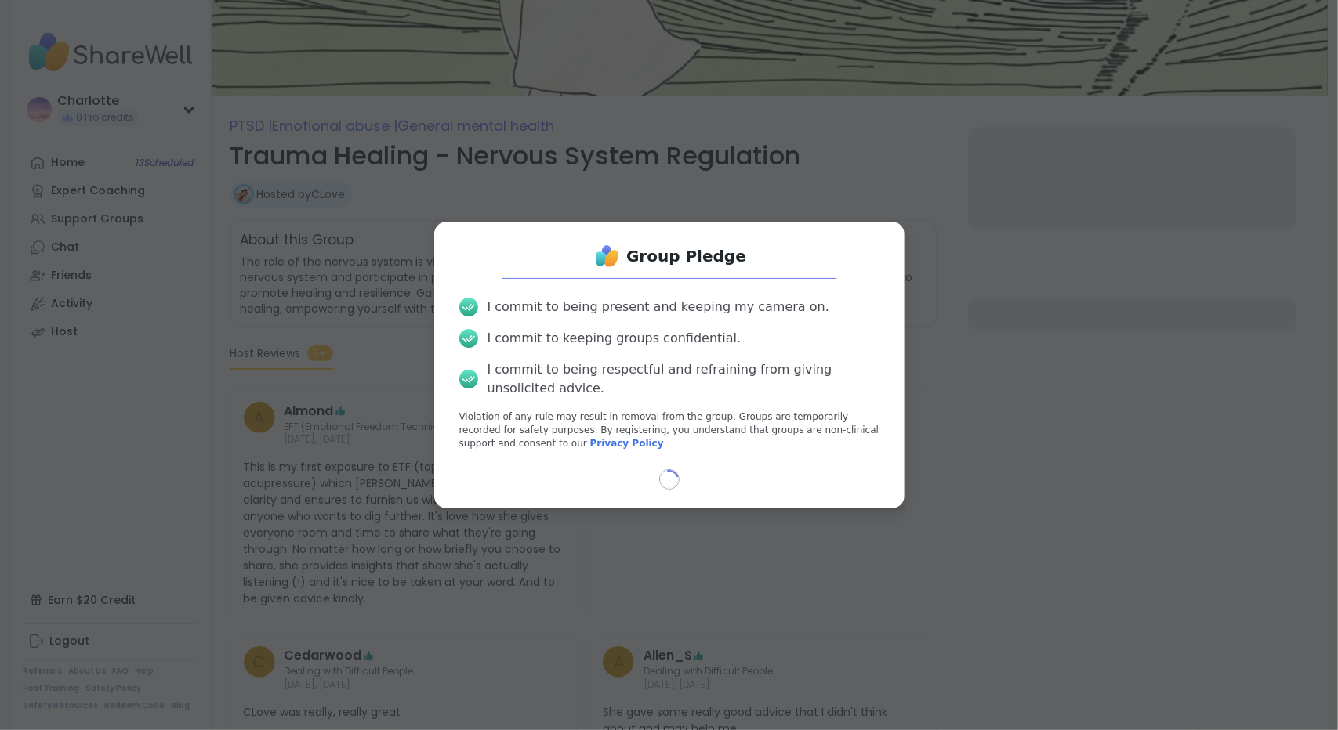
select select "**"
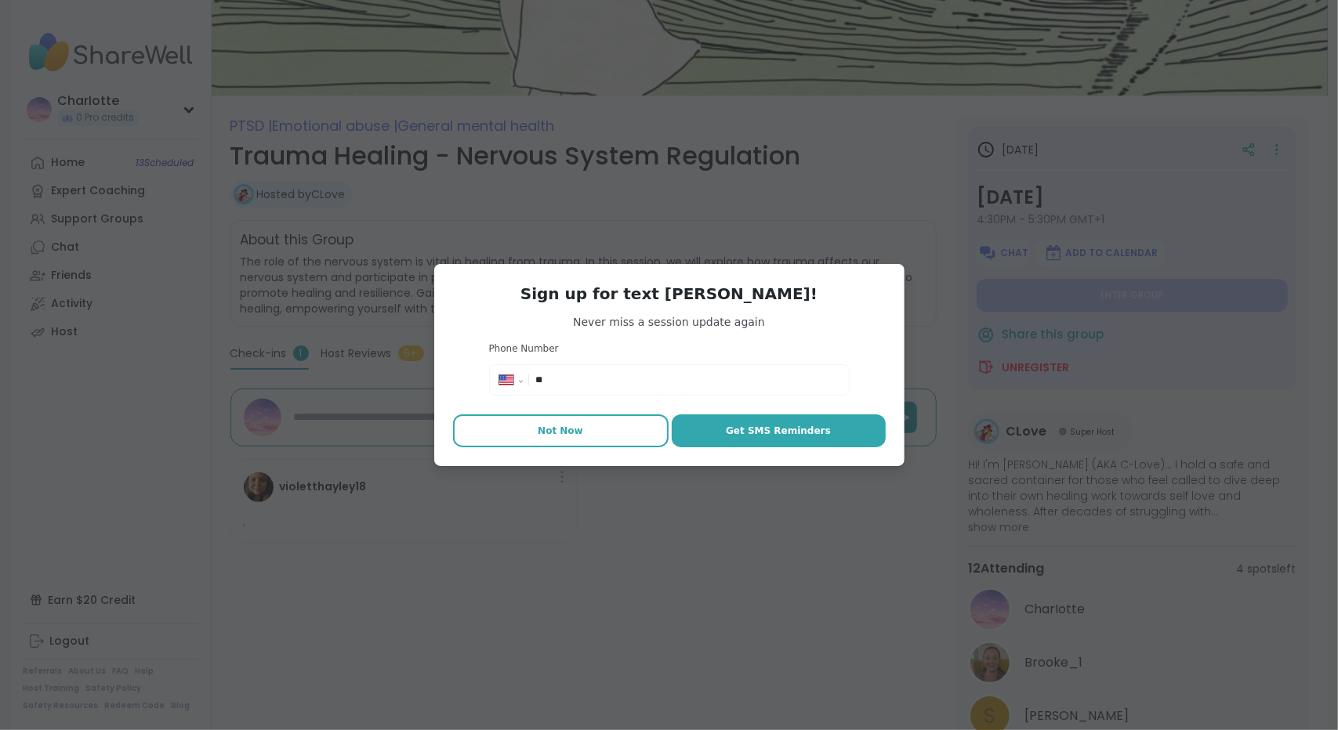
click at [596, 445] on button "Not Now" at bounding box center [561, 431] width 216 height 33
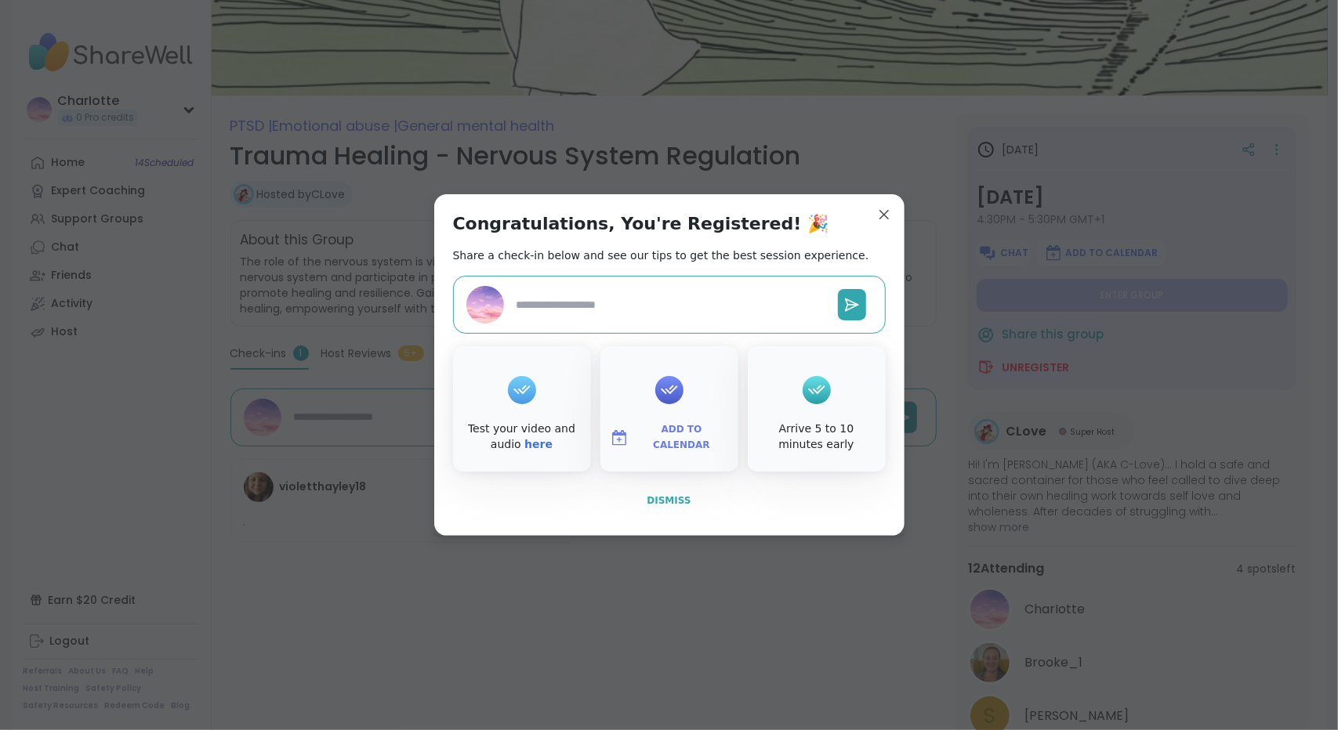
click at [654, 494] on span "Dismiss" at bounding box center [669, 501] width 44 height 14
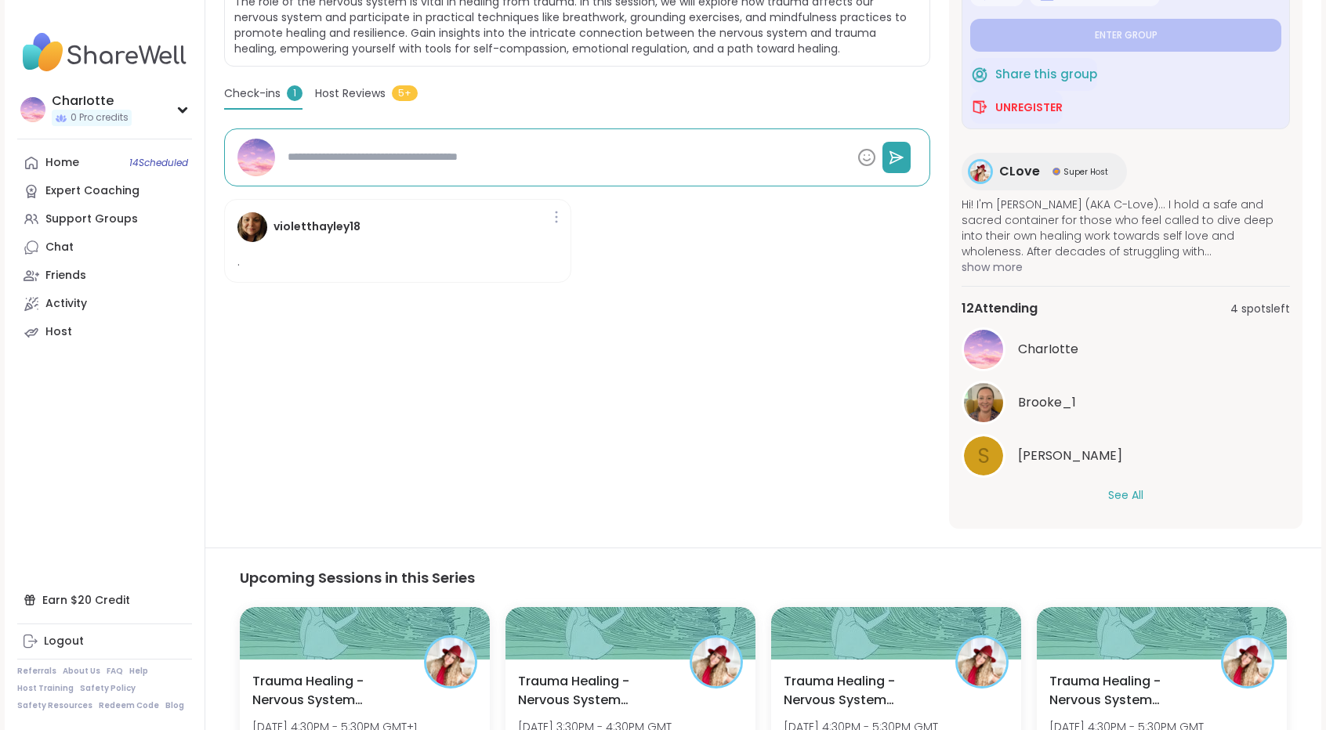
scroll to position [379, 0]
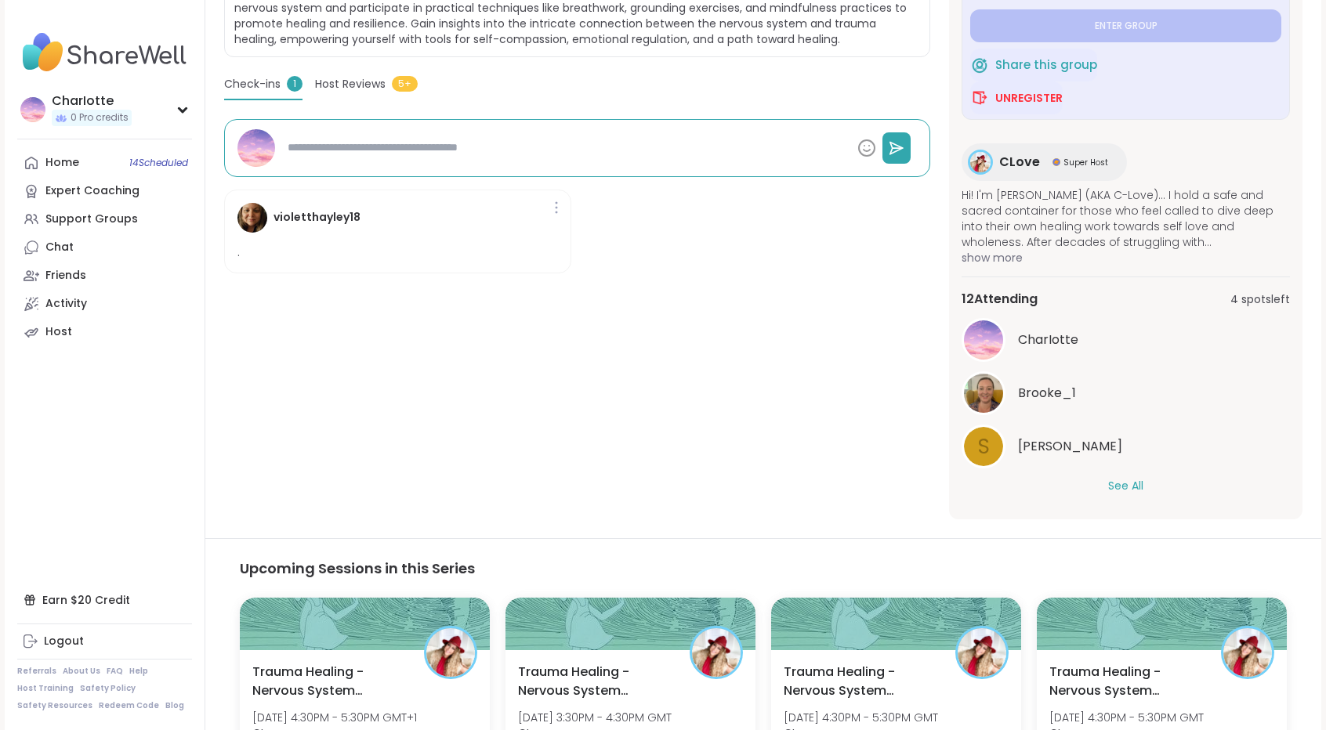
click at [1122, 478] on button "See All" at bounding box center [1125, 486] width 35 height 16
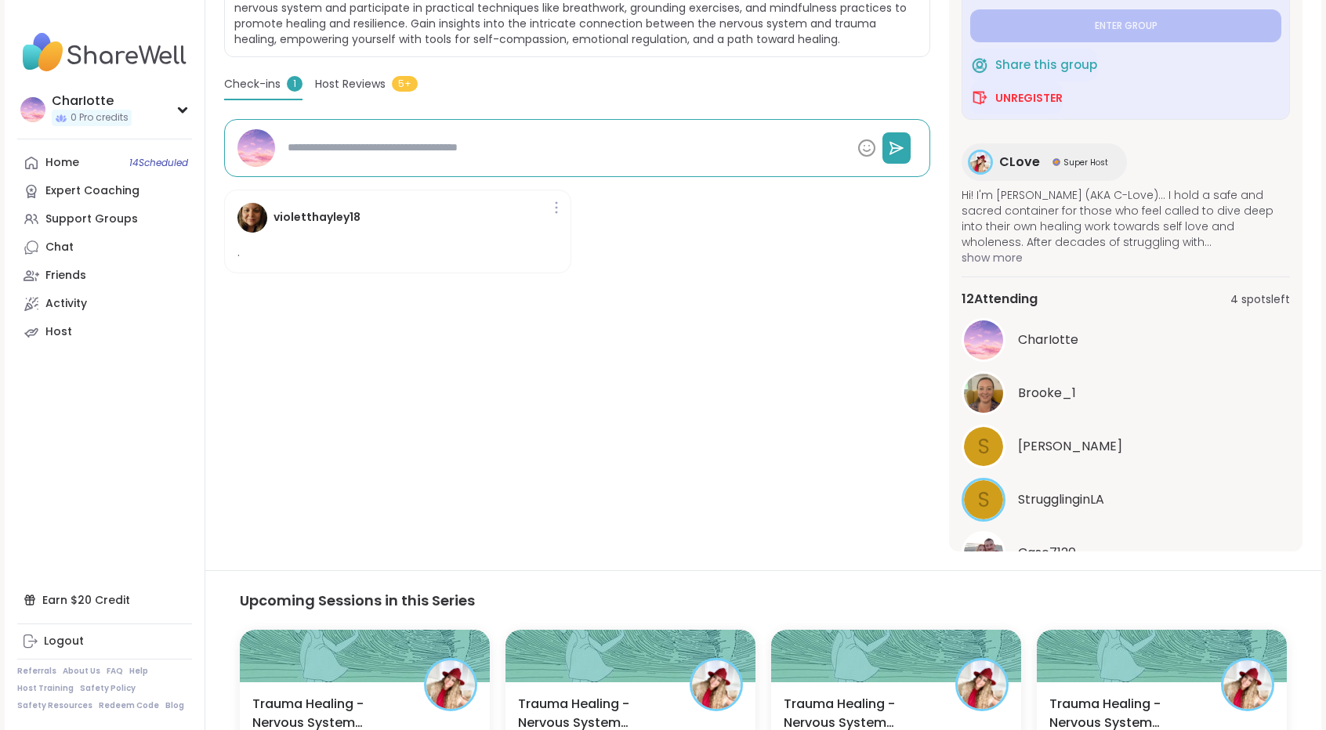
click at [1060, 497] on span "StrugglinginLA" at bounding box center [1061, 500] width 86 height 19
type textarea "*"
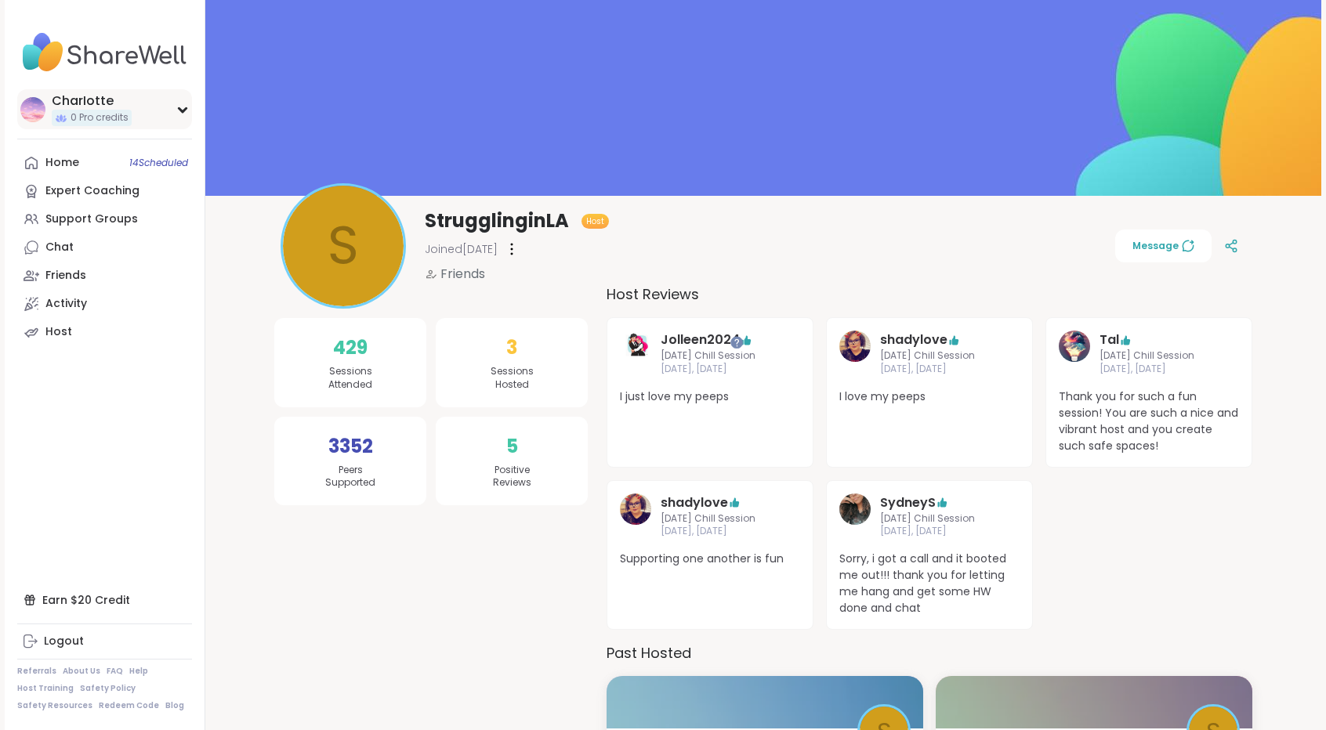
click at [84, 103] on div "CharIotte" at bounding box center [92, 100] width 80 height 17
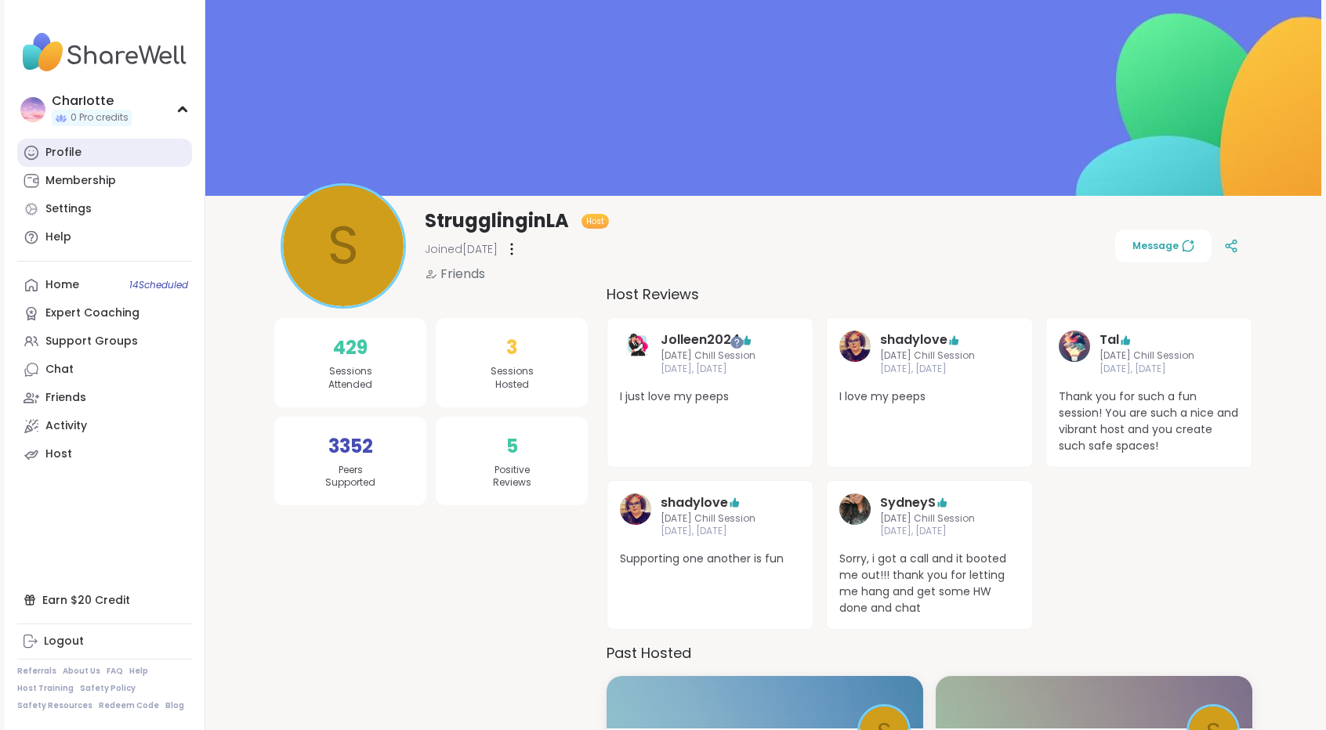
click at [71, 140] on link "Profile" at bounding box center [104, 153] width 175 height 28
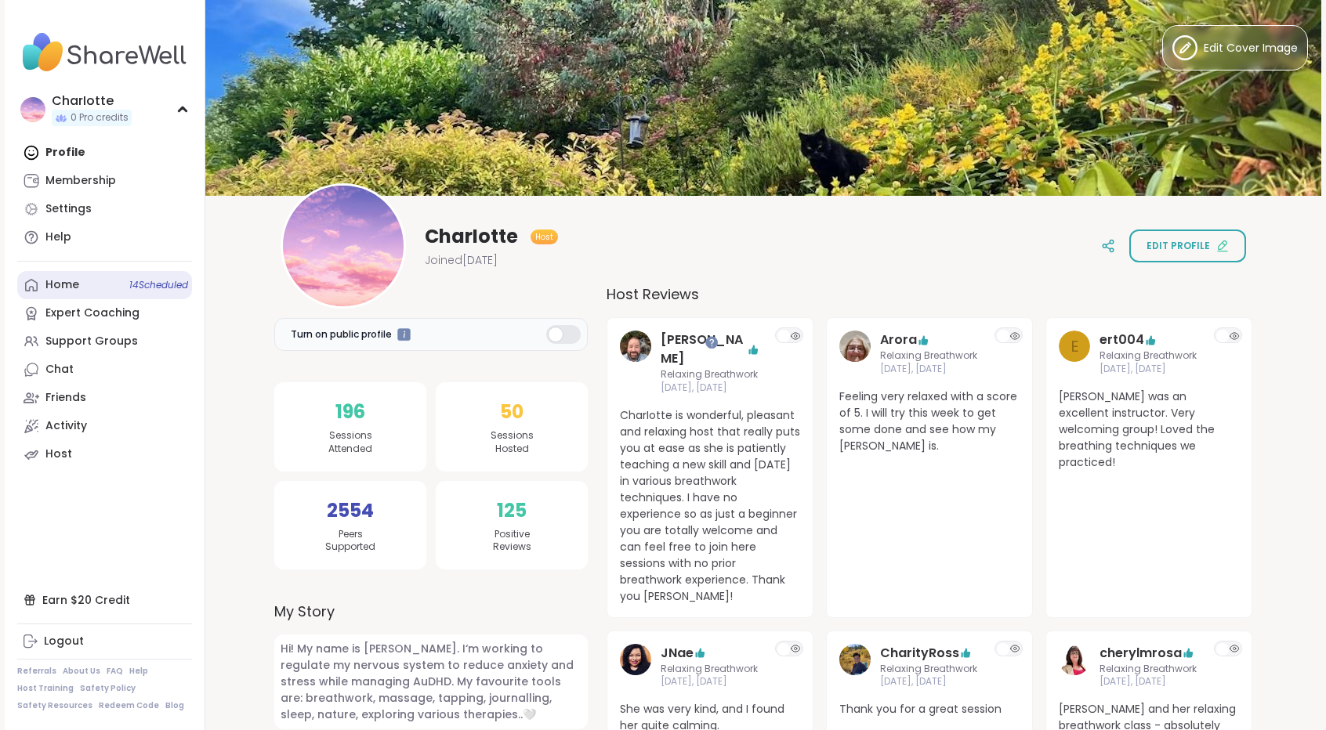
click at [66, 283] on div "Home 14 Scheduled" at bounding box center [62, 285] width 34 height 16
